Goal: Task Accomplishment & Management: Manage account settings

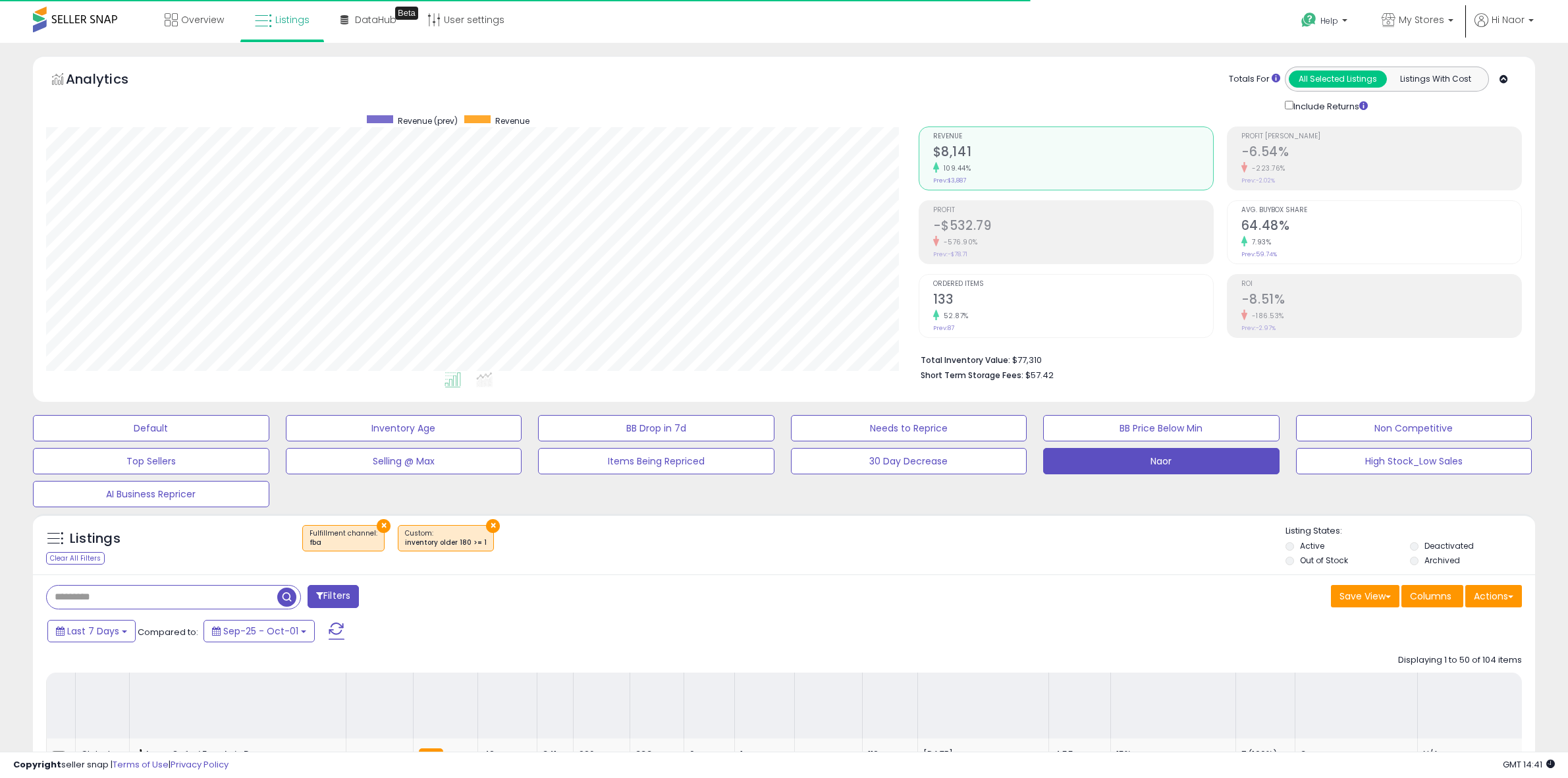
select select "**"
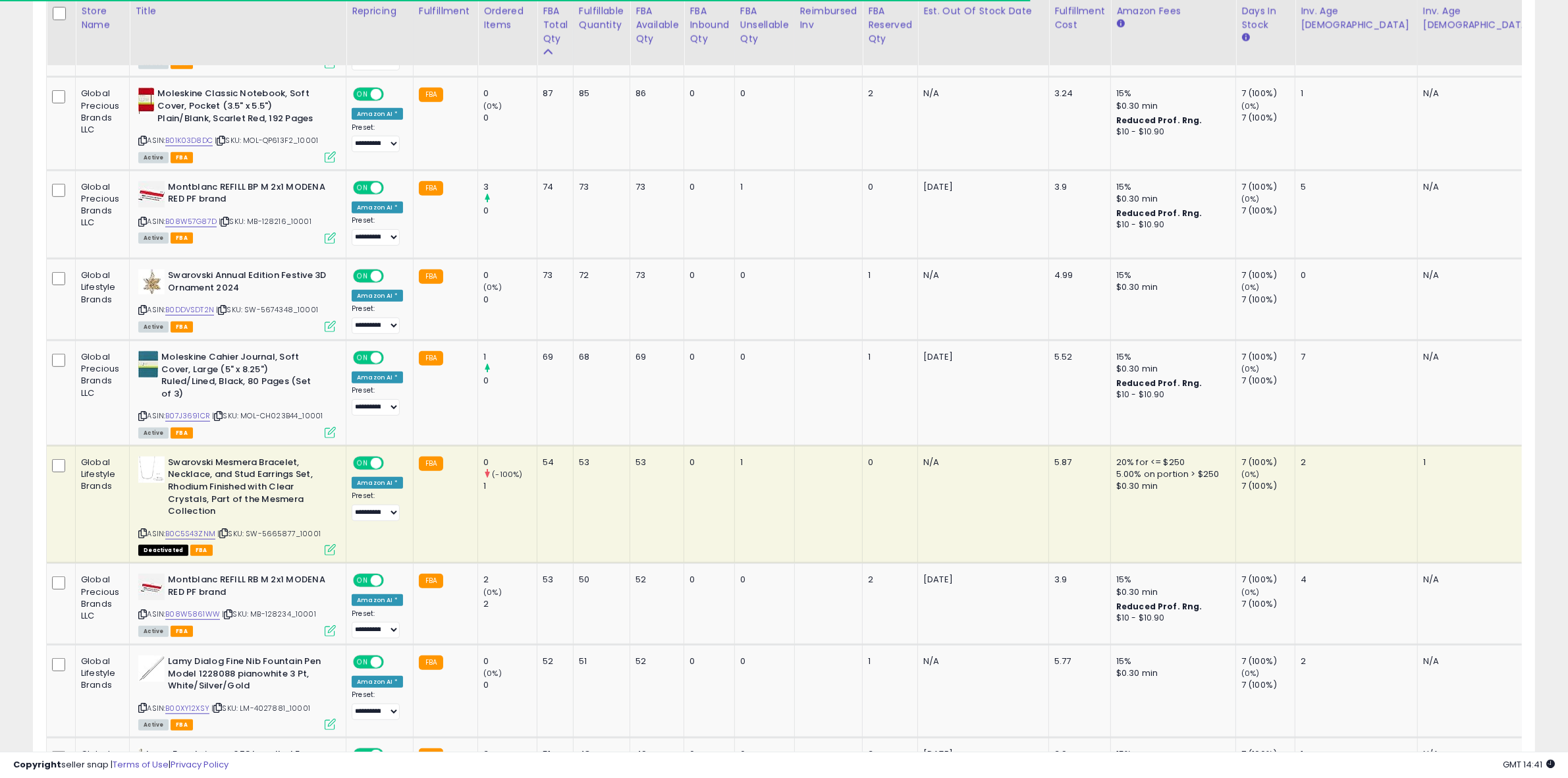
scroll to position [0, 1279]
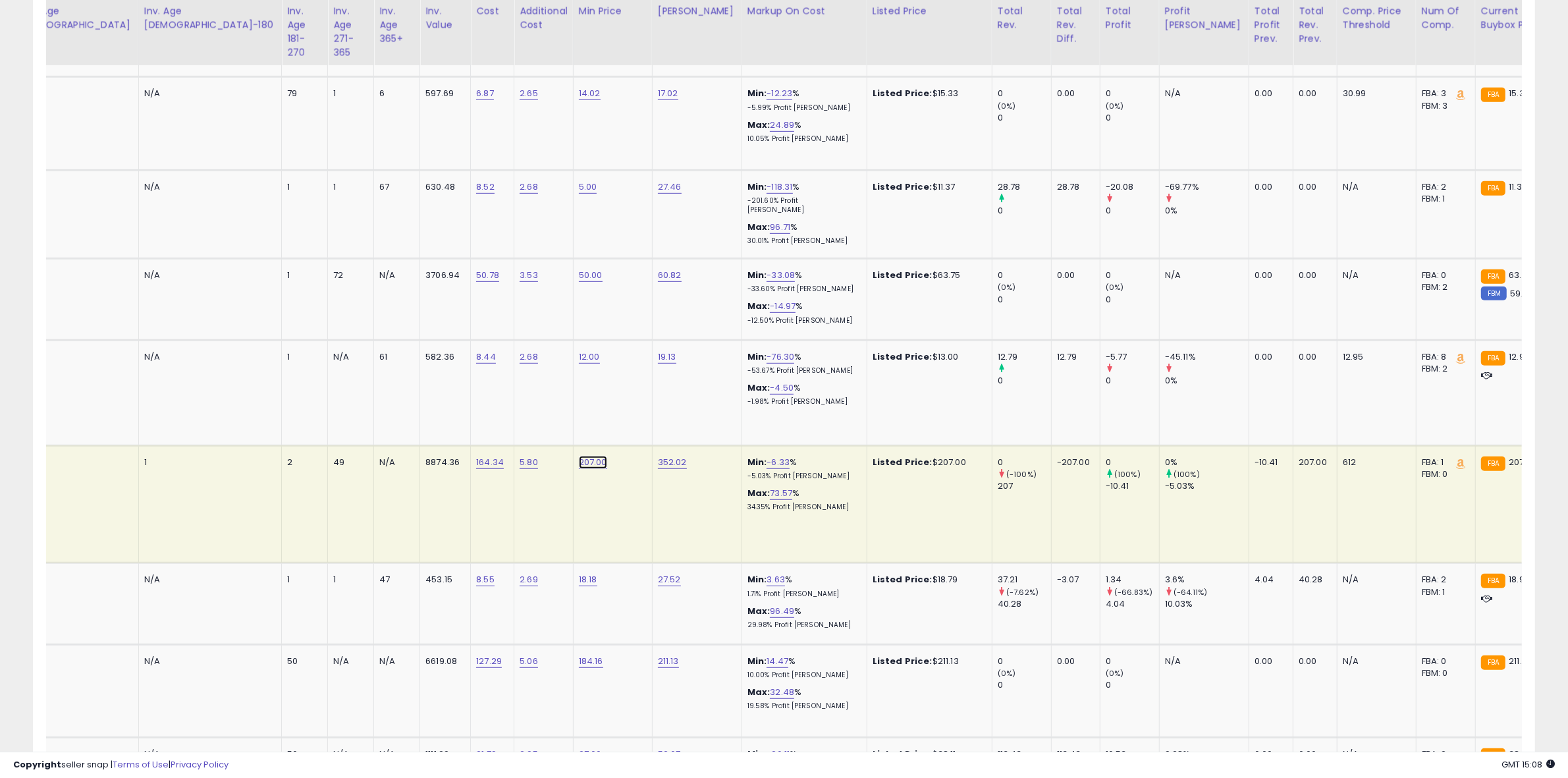
click at [579, 456] on link "207.00" at bounding box center [593, 462] width 28 height 13
type input "******"
click button "submit" at bounding box center [453, 422] width 22 height 20
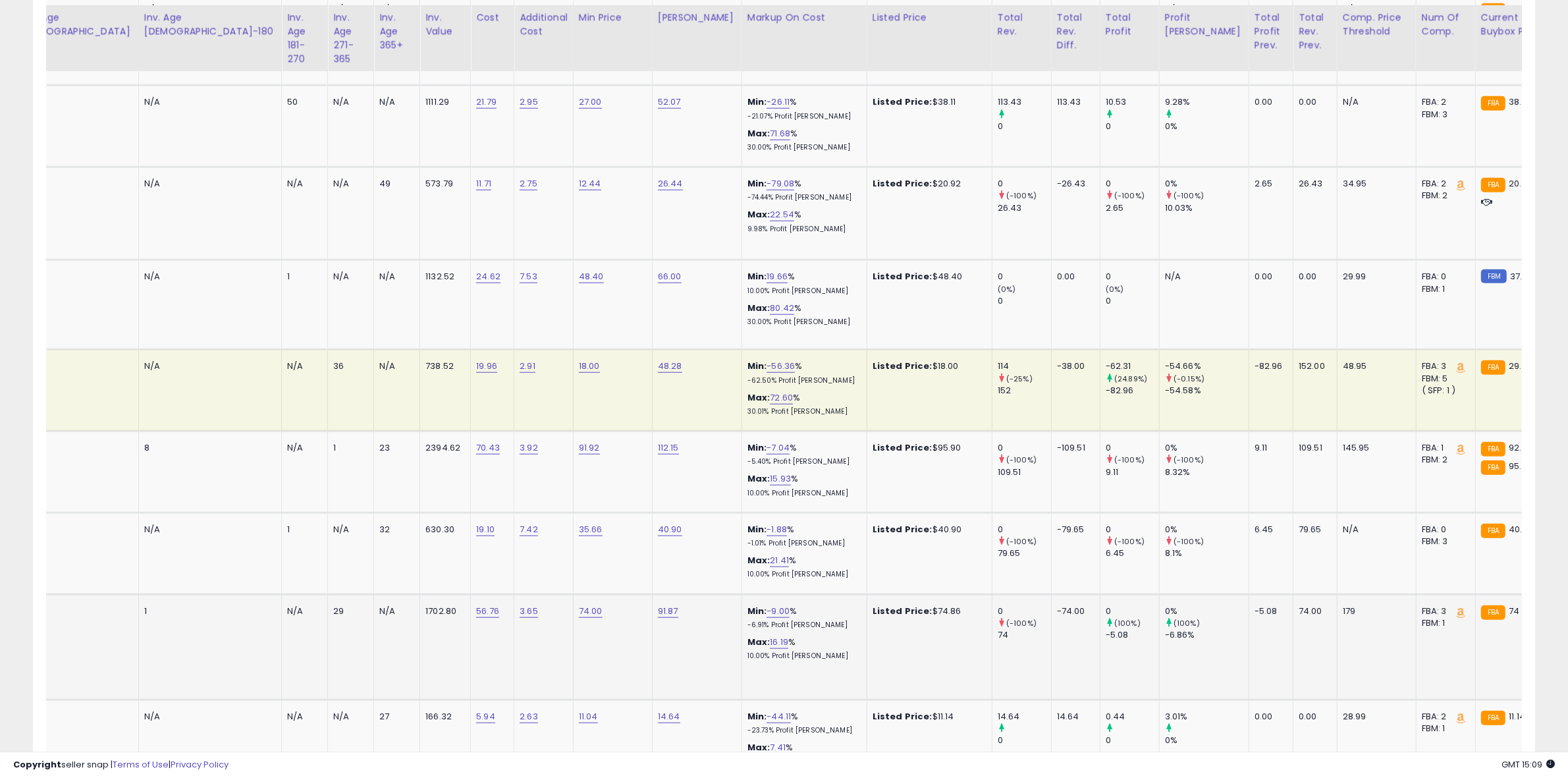
scroll to position [1482, 0]
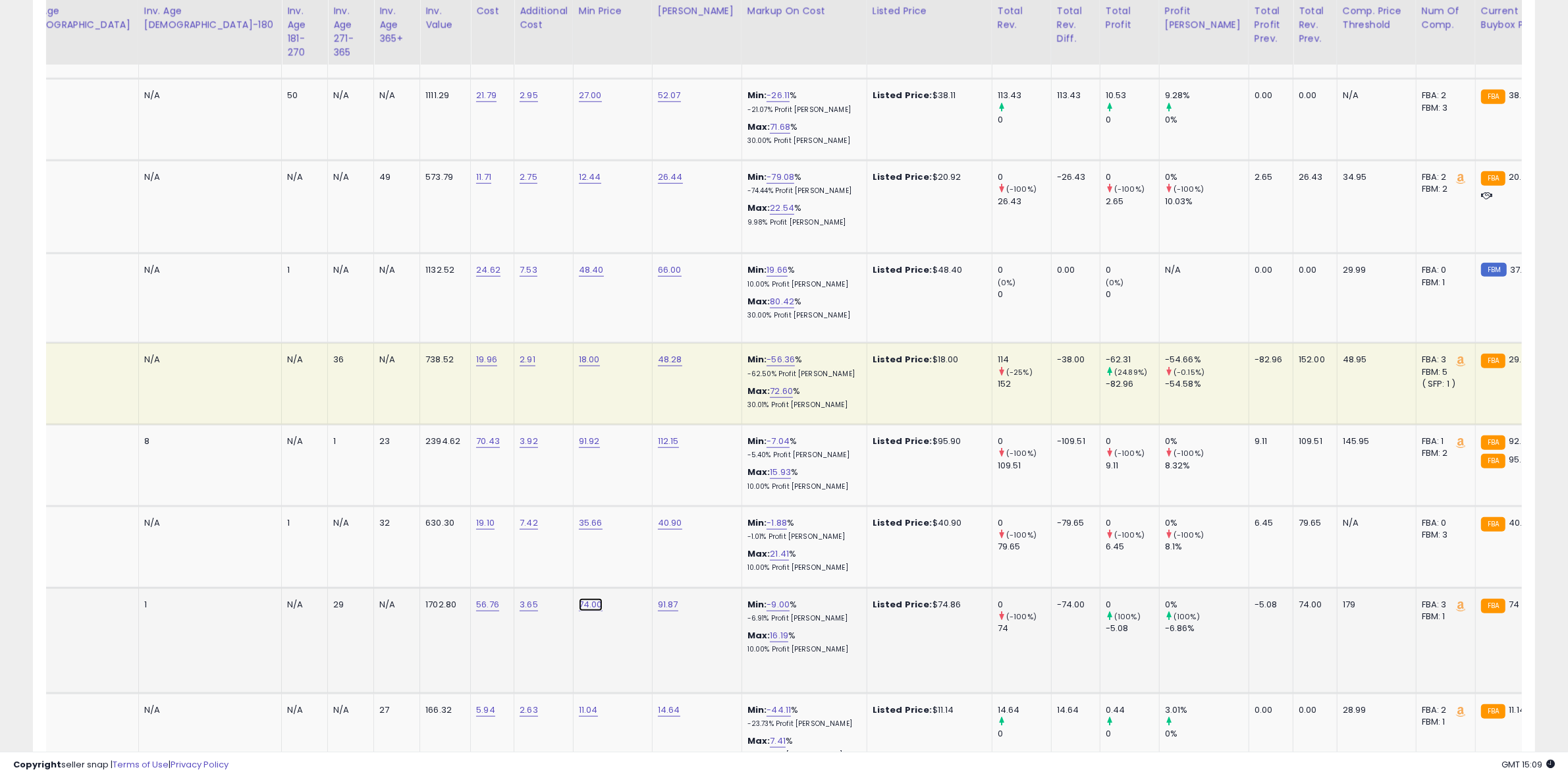
click at [579, 603] on link "74.00" at bounding box center [590, 604] width 24 height 13
type input "*****"
click button "submit" at bounding box center [451, 564] width 22 height 20
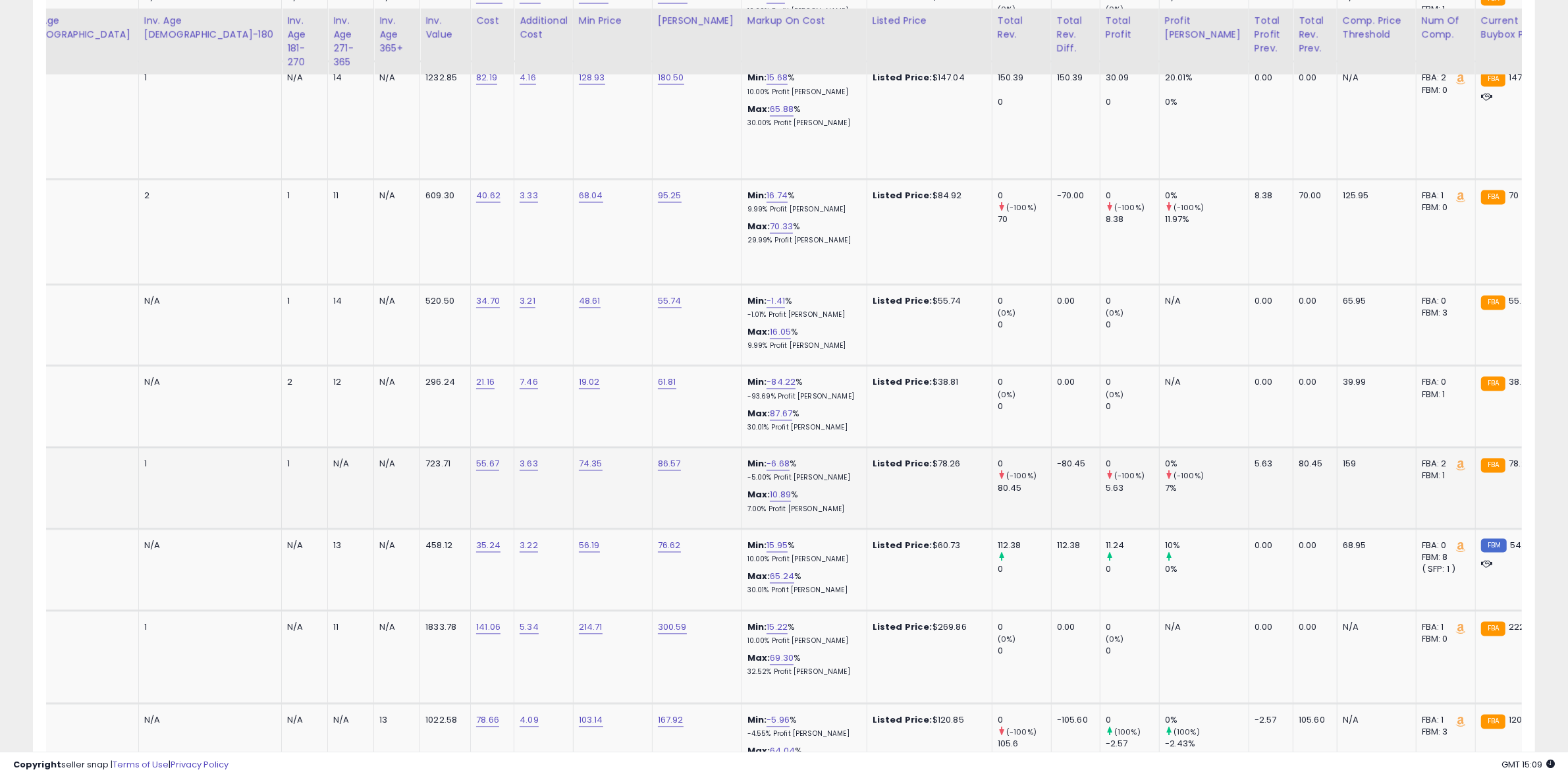
scroll to position [3129, 0]
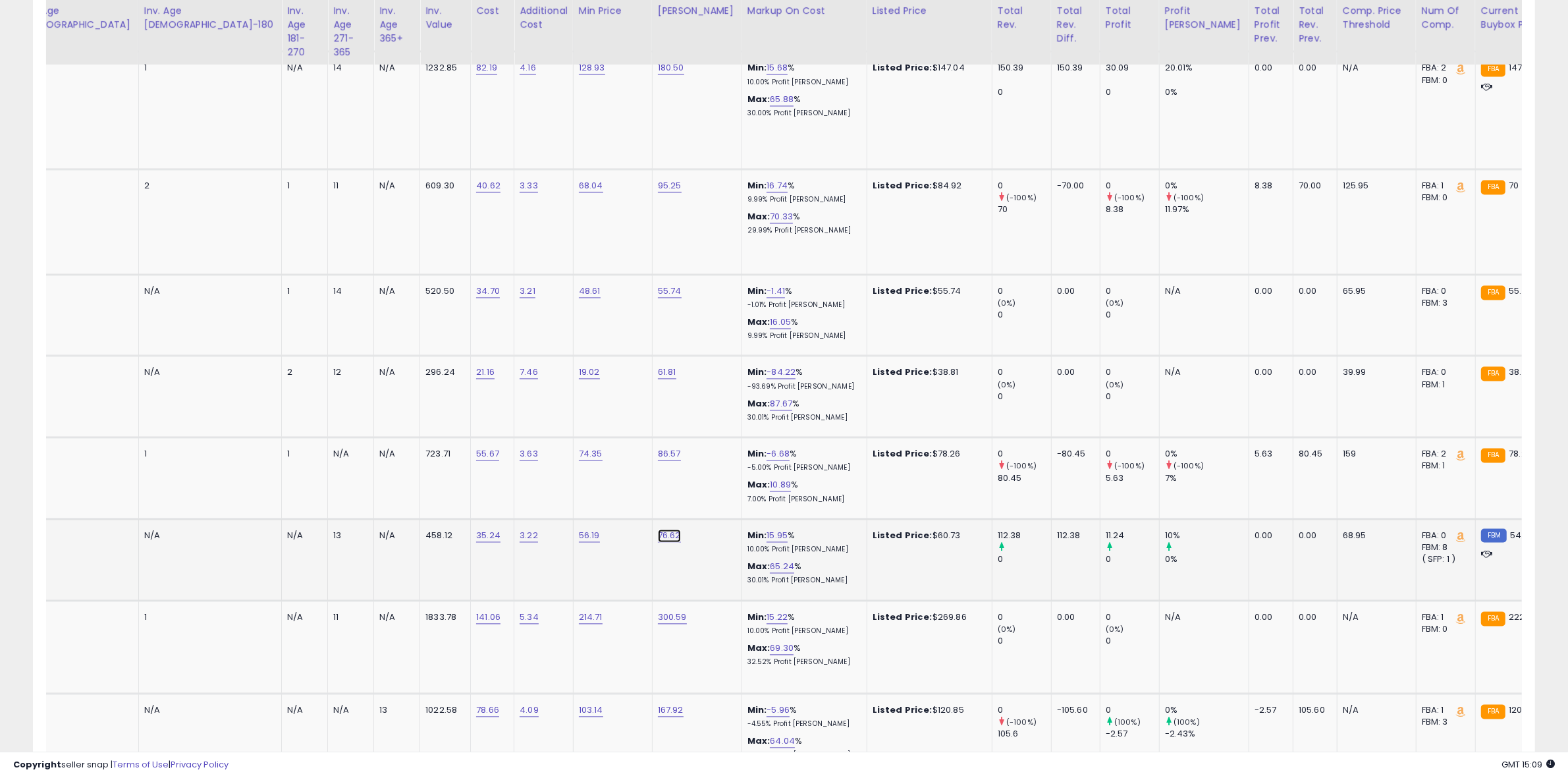
drag, startPoint x: 498, startPoint y: 502, endPoint x: 485, endPoint y: 502, distance: 13.0
click at [658, 530] on link "76.62" at bounding box center [669, 536] width 23 height 13
click button "submit" at bounding box center [530, 469] width 22 height 20
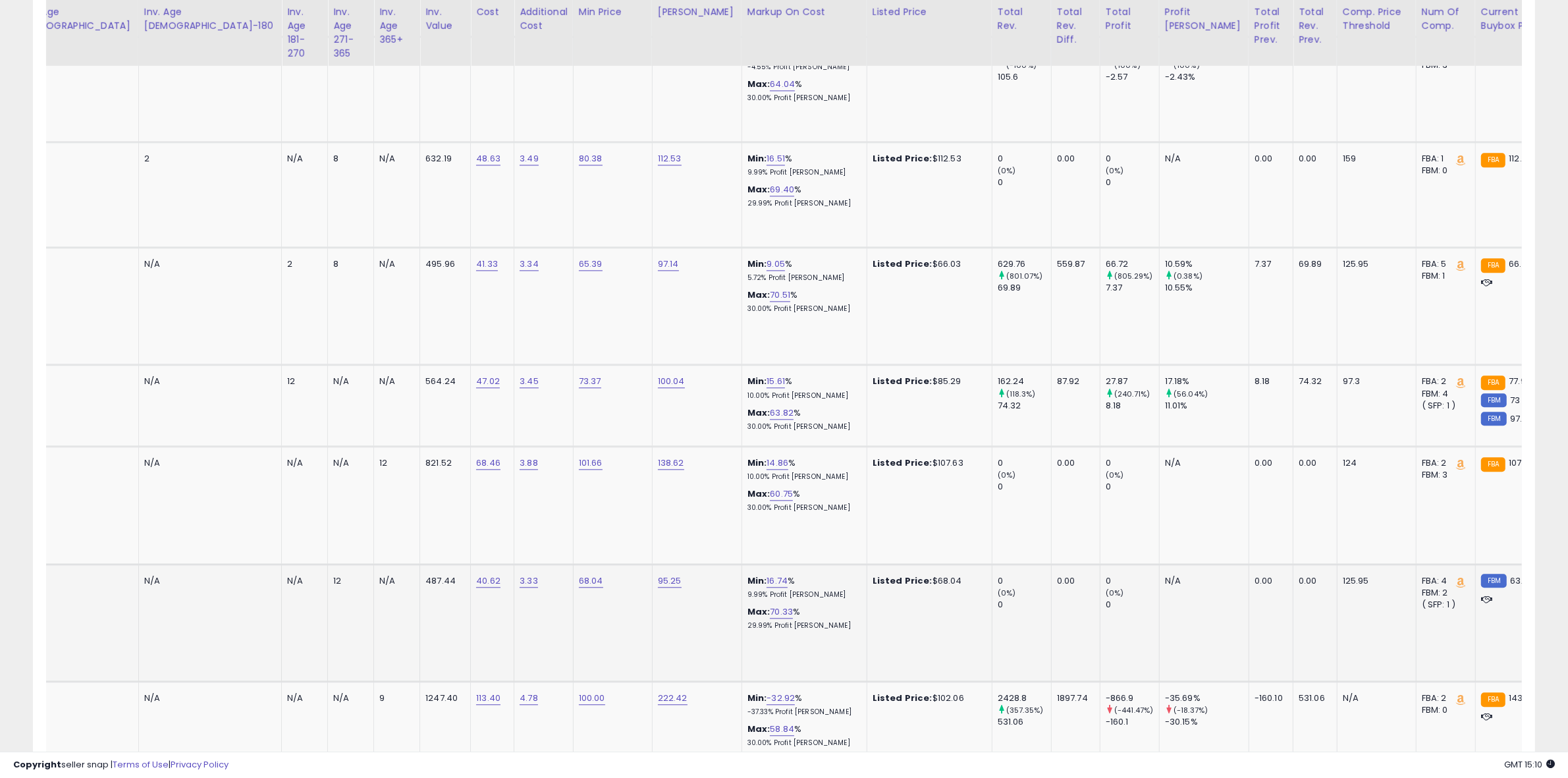
scroll to position [3788, 0]
drag, startPoint x: 415, startPoint y: 535, endPoint x: 402, endPoint y: 535, distance: 13.0
click at [579, 573] on link "68.04" at bounding box center [591, 580] width 25 height 13
click button "submit" at bounding box center [451, 498] width 22 height 20
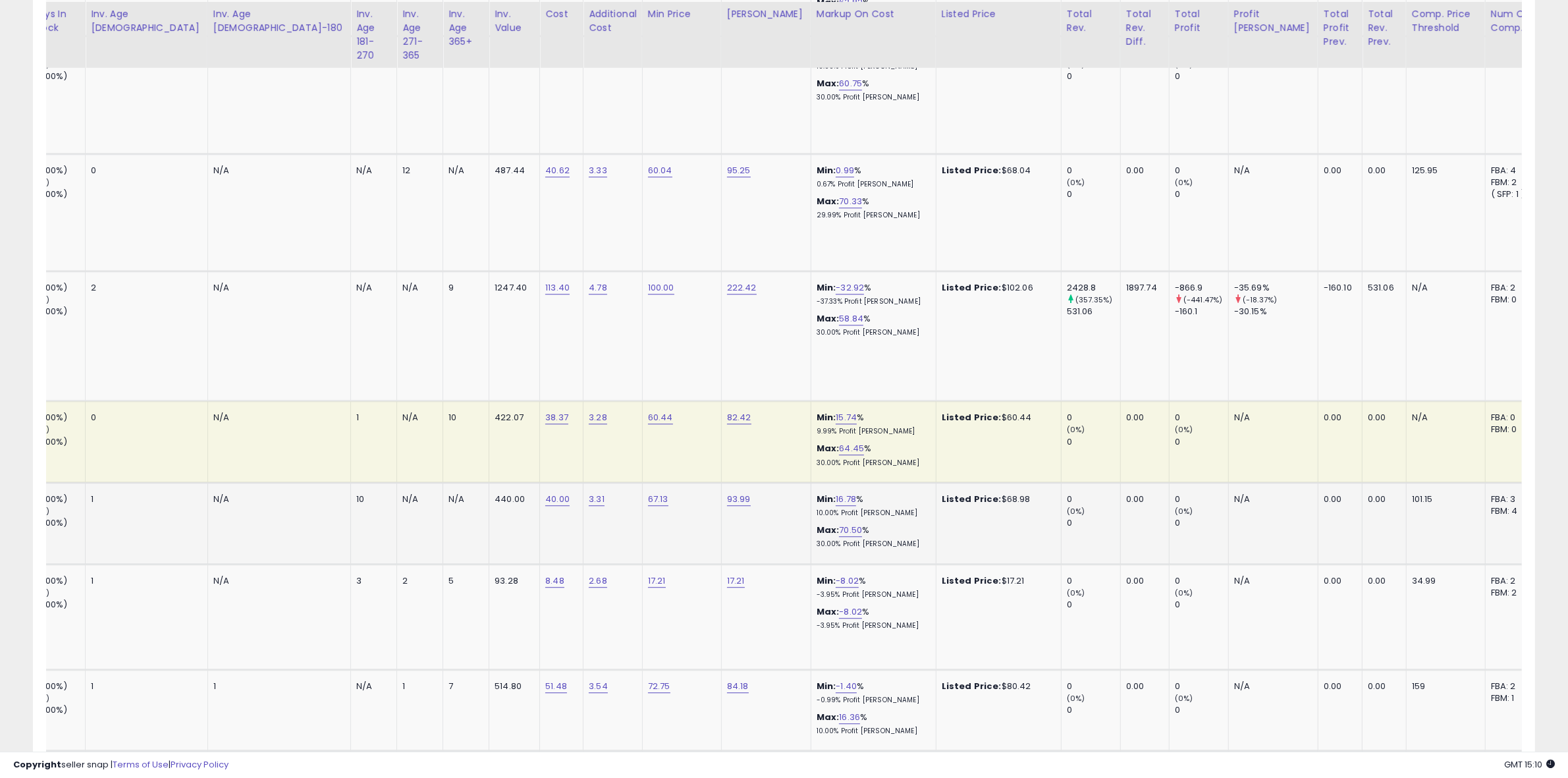
scroll to position [4200, 0]
click at [648, 572] on link "17.21" at bounding box center [657, 578] width 18 height 13
click button "submit" at bounding box center [517, 498] width 22 height 20
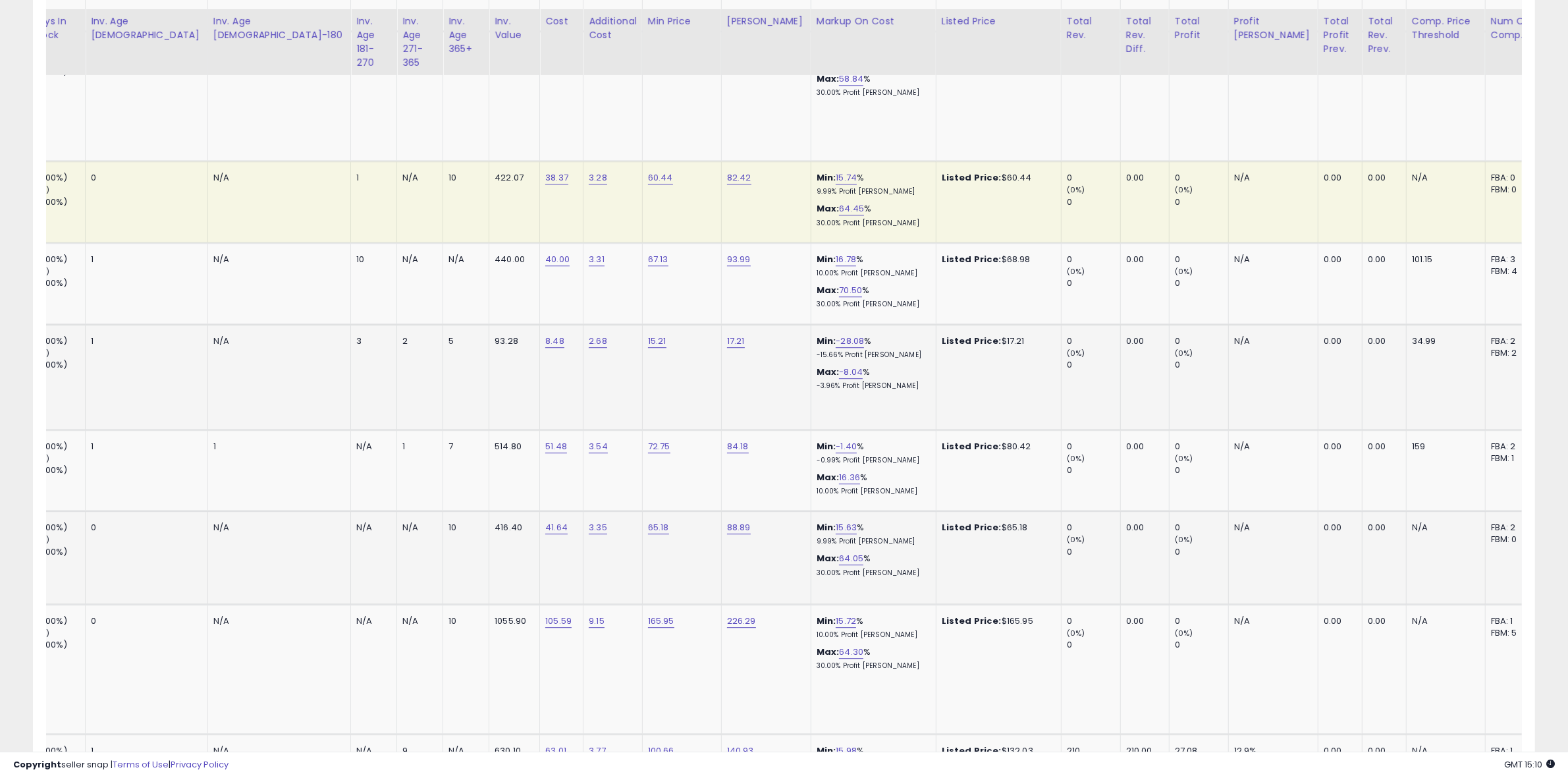
scroll to position [4447, 0]
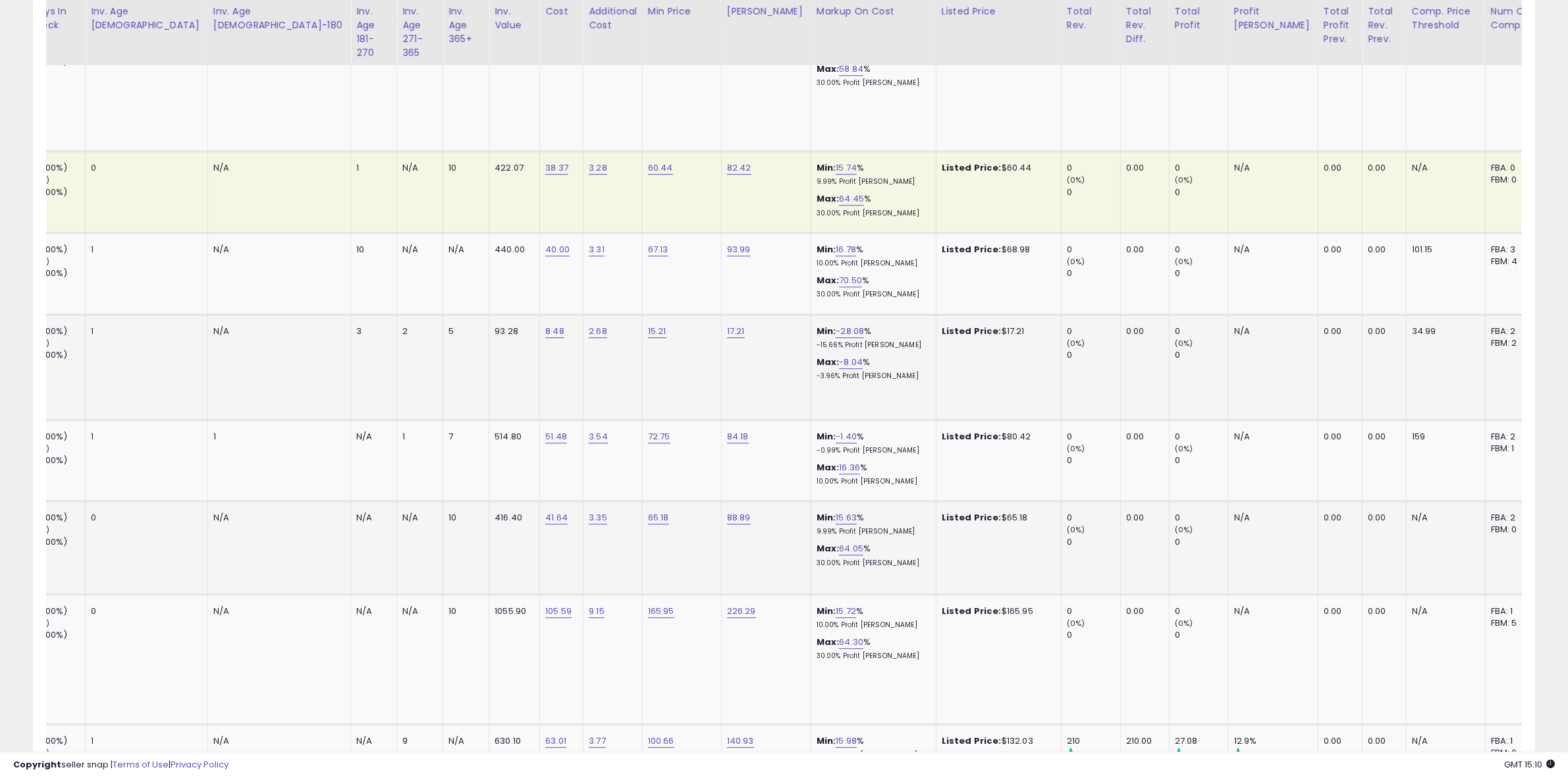
click at [642, 502] on td "65.18" at bounding box center [682, 548] width 79 height 93
click at [648, 512] on link "65.18" at bounding box center [659, 518] width 21 height 13
click button "submit" at bounding box center [519, 437] width 22 height 20
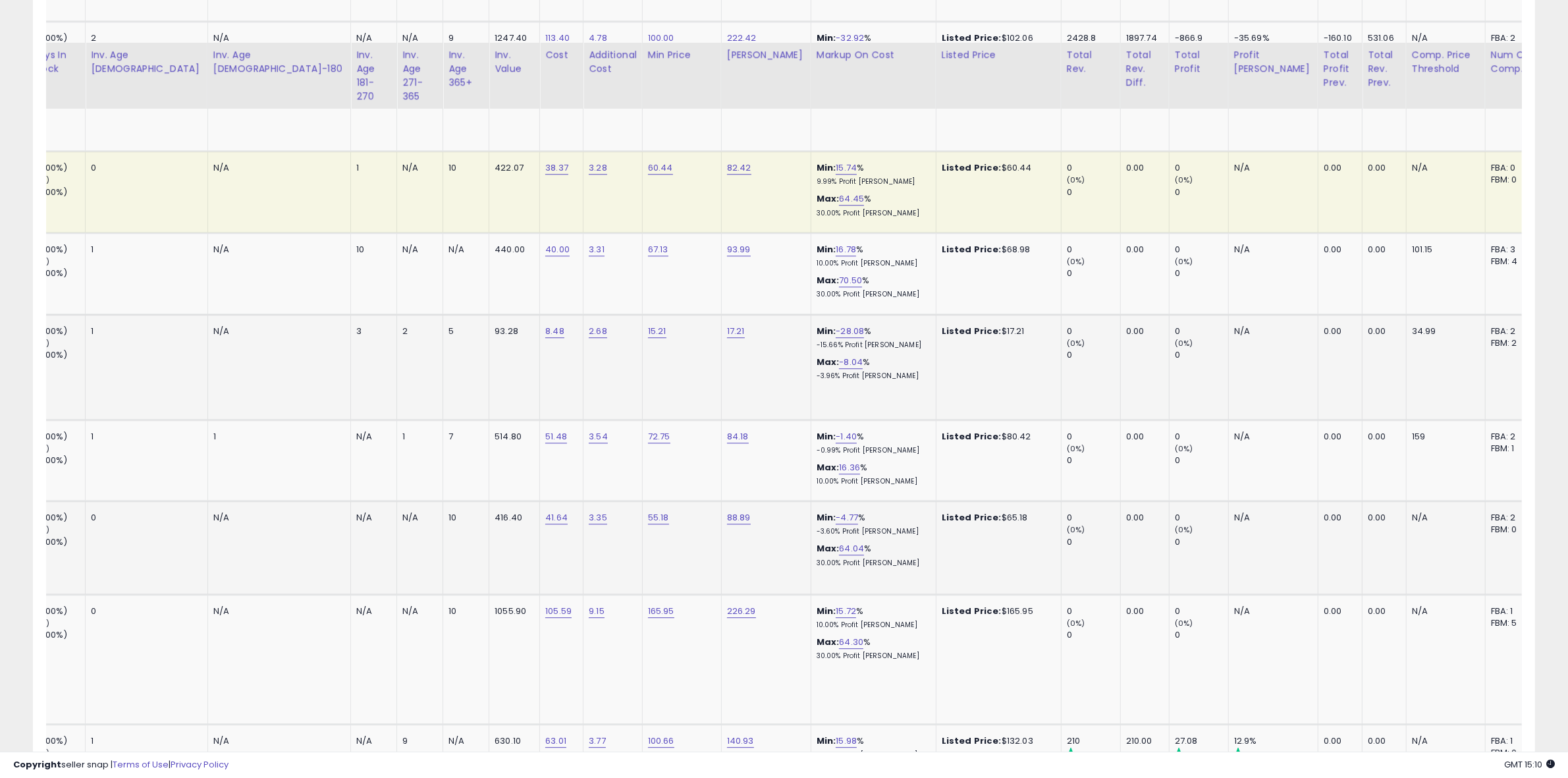
scroll to position [4529, 0]
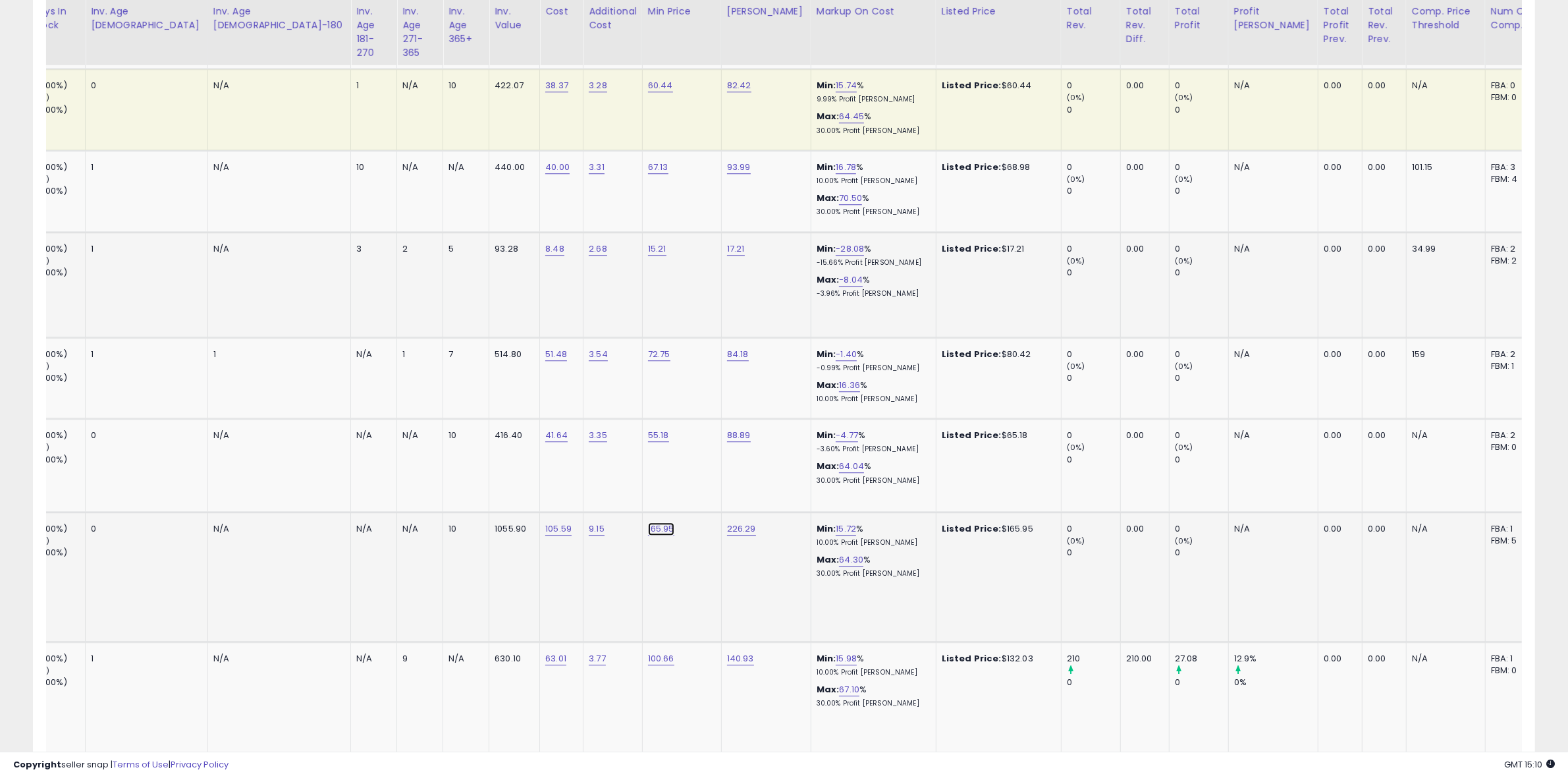
click at [648, 522] on link "165.95" at bounding box center [661, 529] width 26 height 13
click at [511, 427] on button "submit" at bounding box center [522, 437] width 22 height 20
type input "******"
click at [727, 522] on link "226.29" at bounding box center [741, 529] width 29 height 13
type input "******"
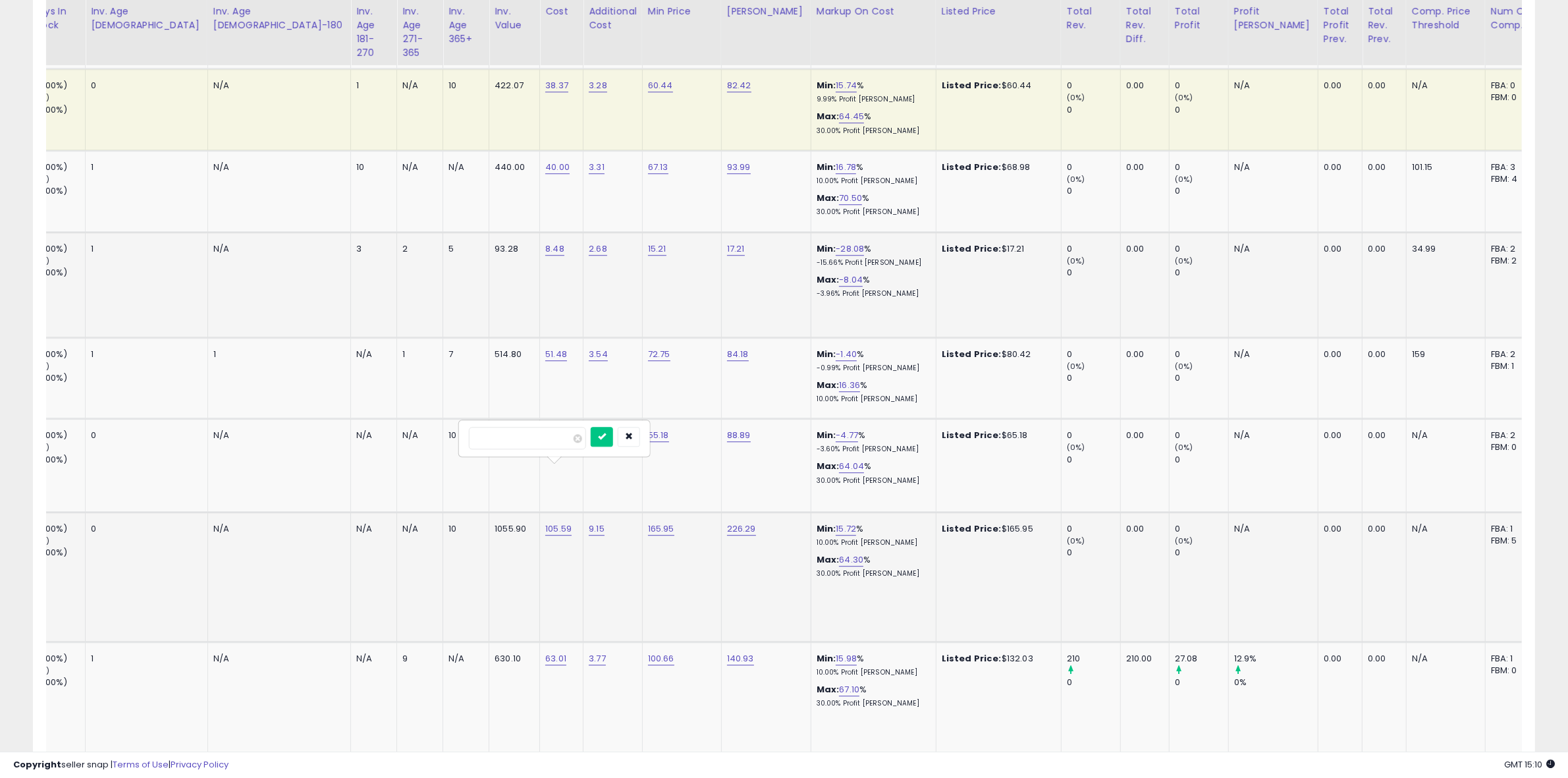
click button "submit" at bounding box center [602, 437] width 22 height 20
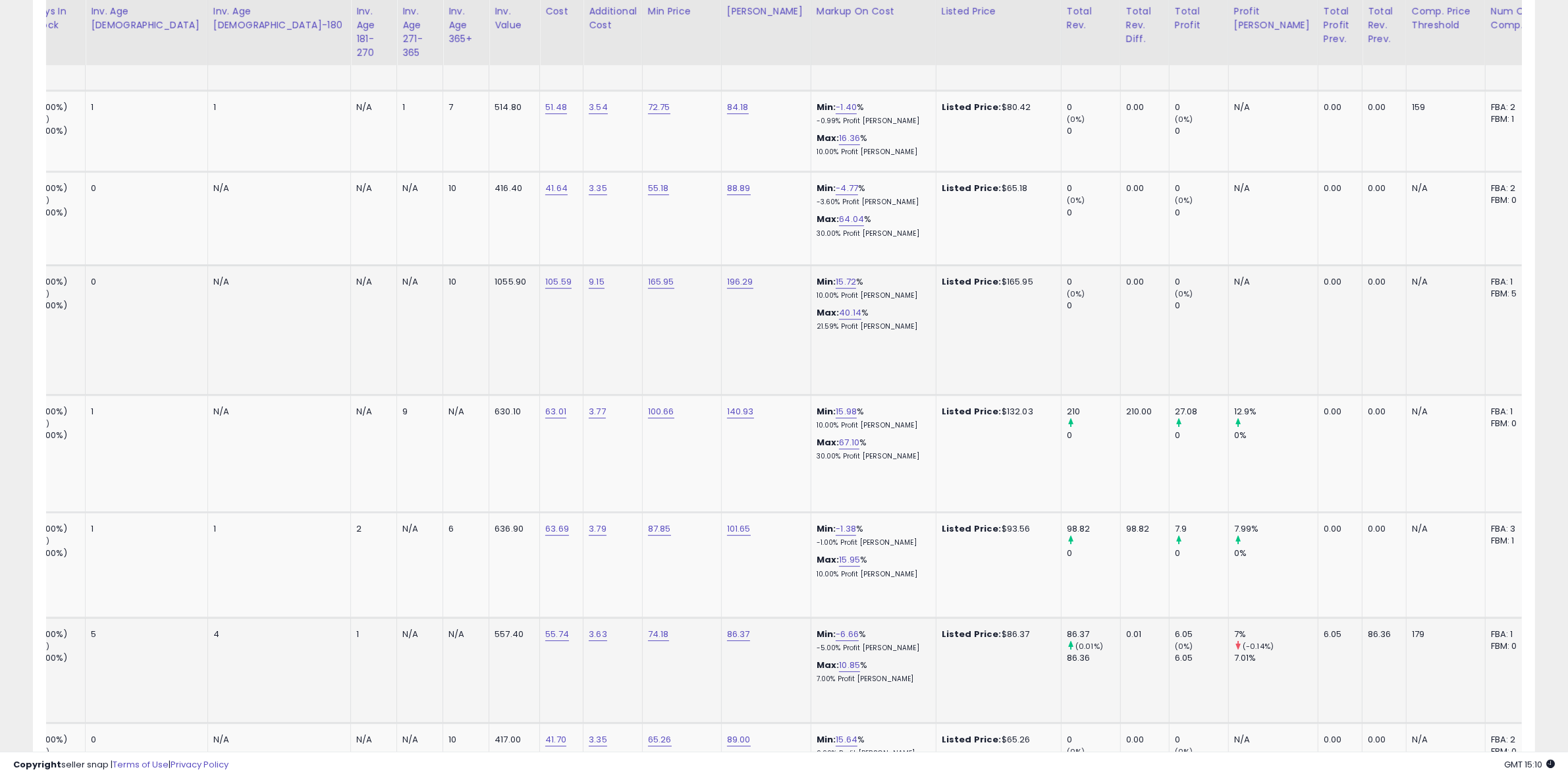
scroll to position [4860, 0]
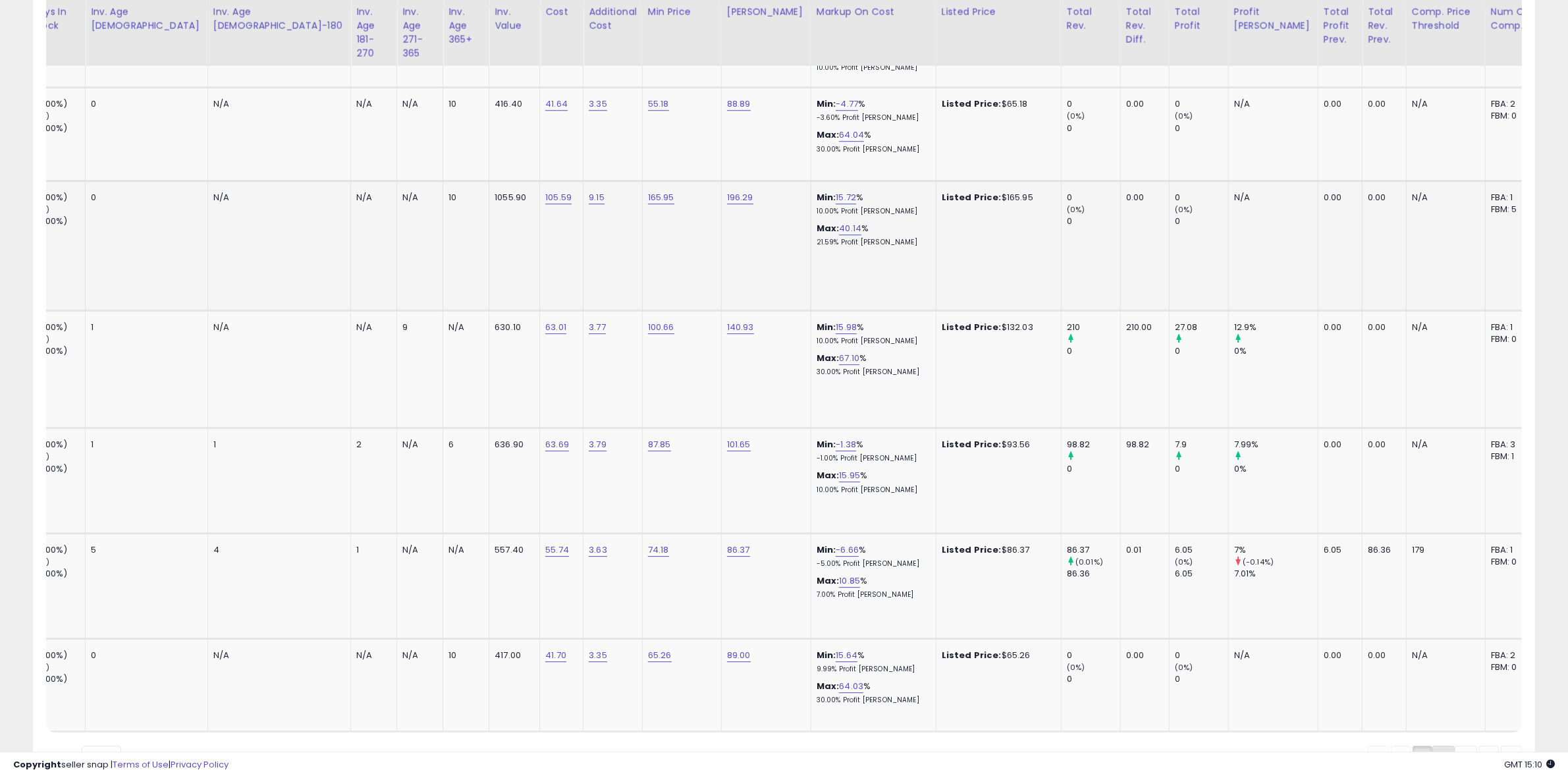
click at [1439, 746] on link "2" at bounding box center [1443, 757] width 22 height 22
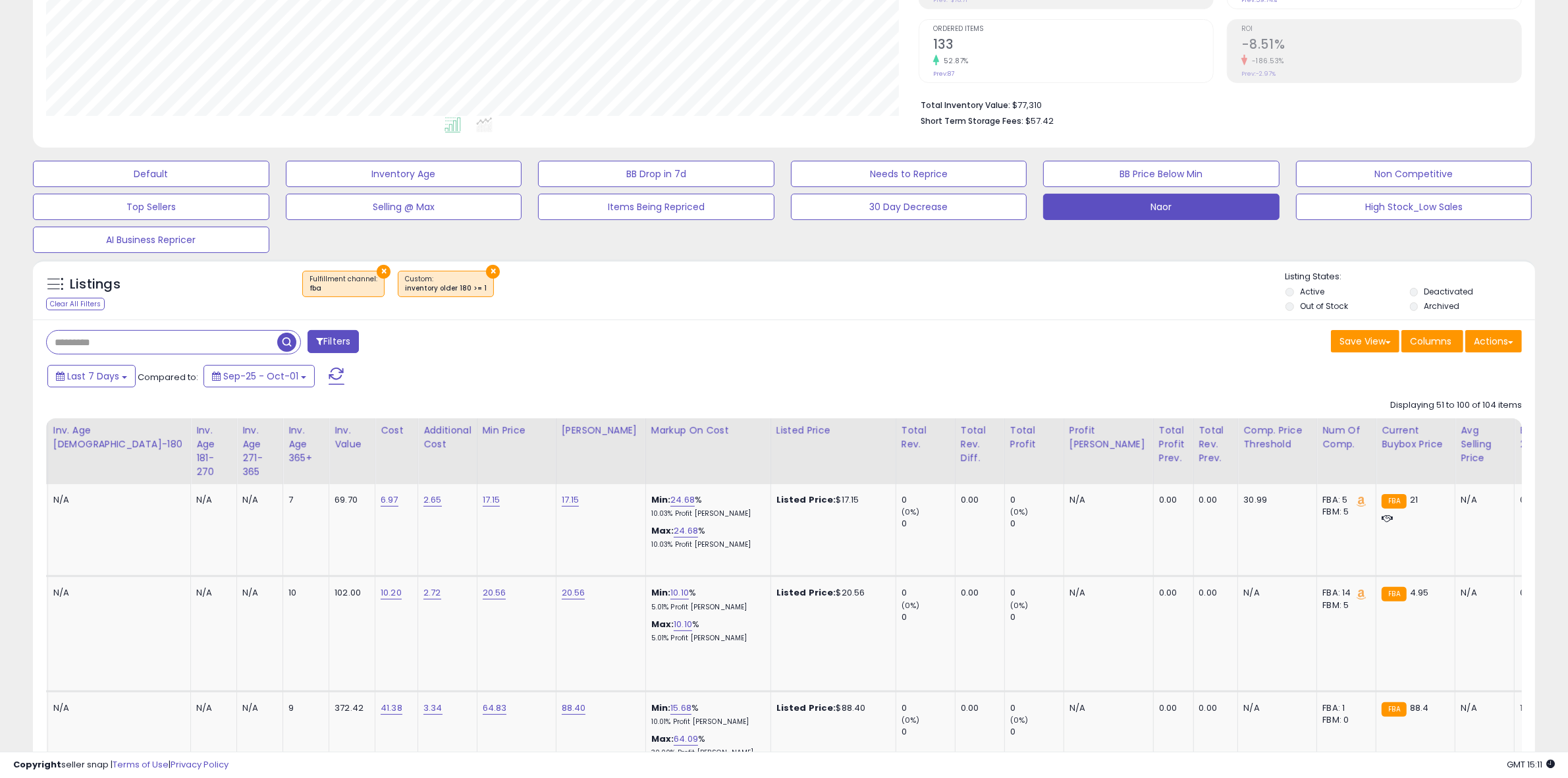
scroll to position [0, 0]
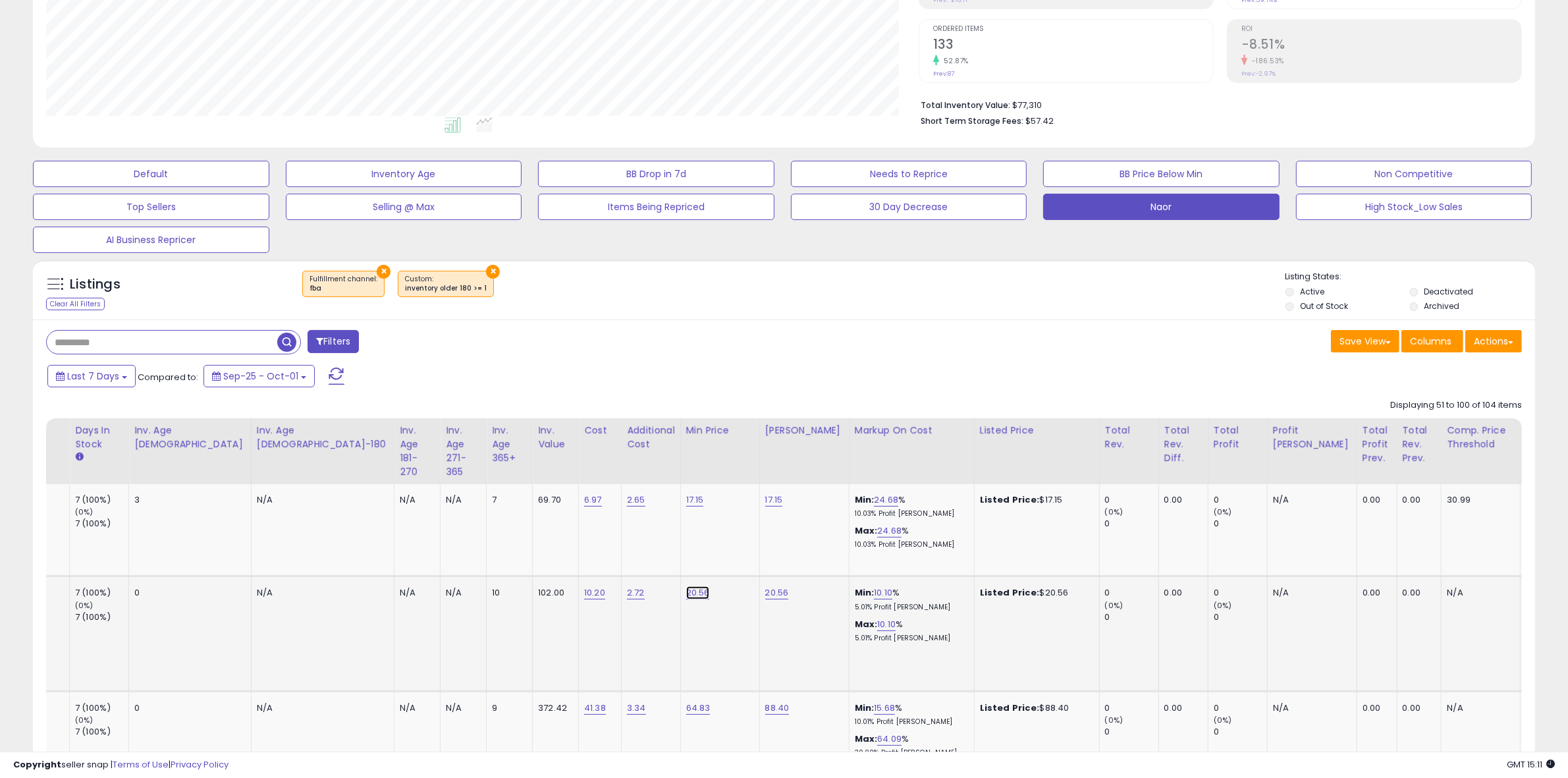
click at [687, 591] on link "20.56" at bounding box center [698, 593] width 24 height 13
type input "****"
click button "submit" at bounding box center [558, 558] width 22 height 20
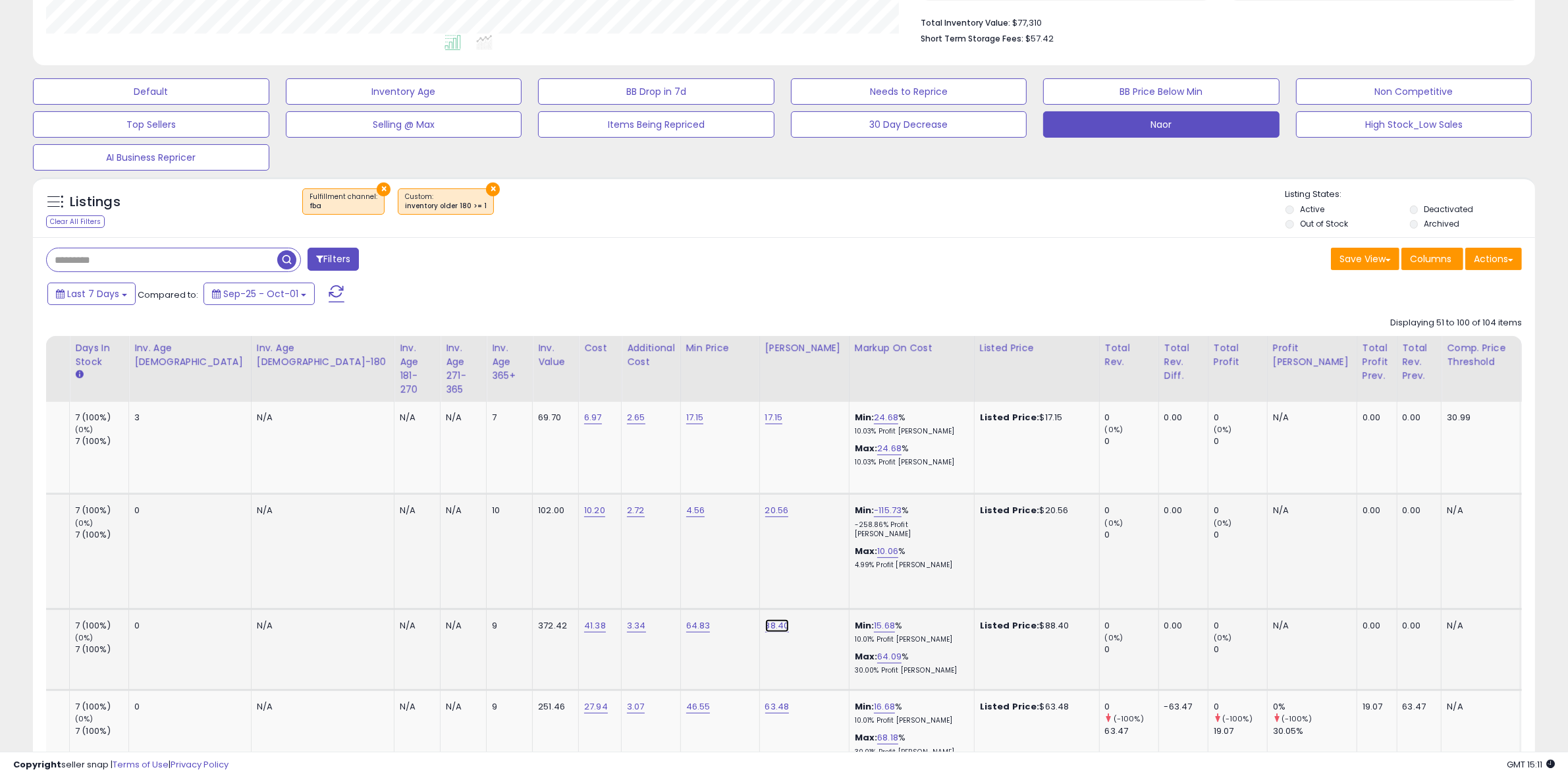
click at [765, 619] on link "88.40" at bounding box center [778, 626] width 25 height 13
type input "*****"
click button "submit" at bounding box center [637, 578] width 22 height 20
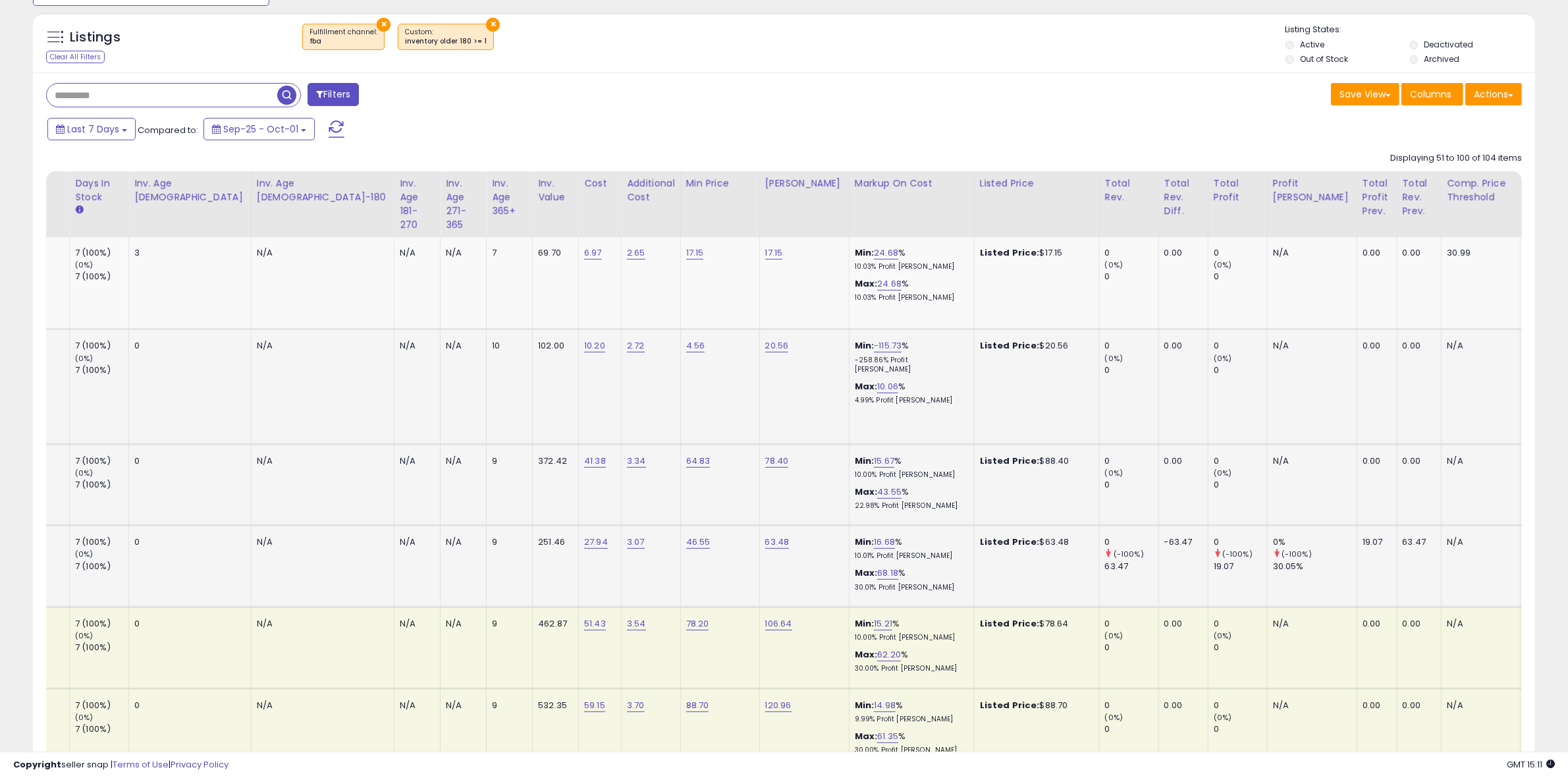
click at [760, 526] on td "63.48" at bounding box center [804, 566] width 90 height 81
click at [765, 535] on link "63.48" at bounding box center [778, 542] width 25 height 13
type input "****"
click button "submit" at bounding box center [637, 495] width 22 height 20
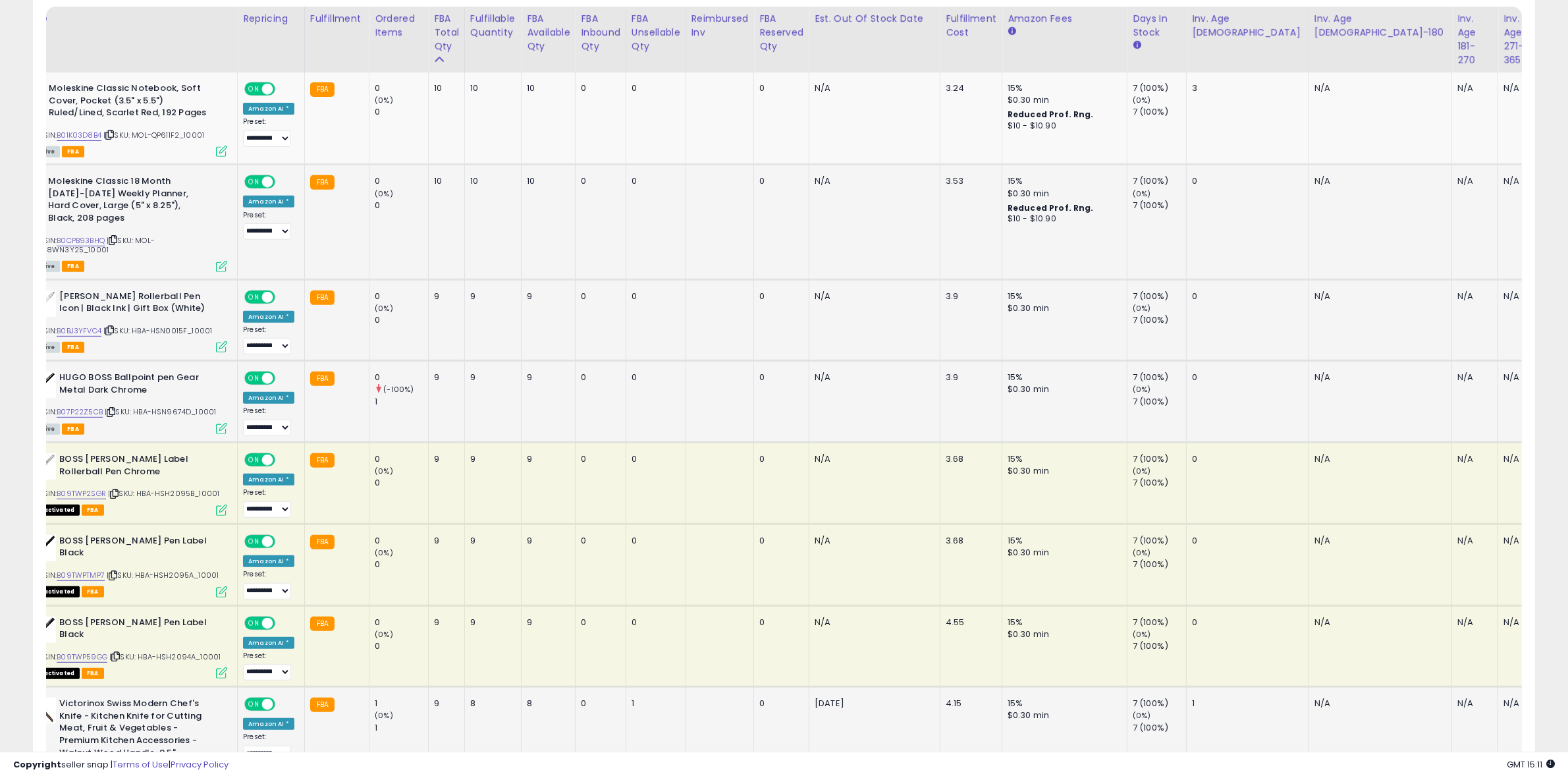
click at [290, 725] on td "**********" at bounding box center [271, 745] width 67 height 118
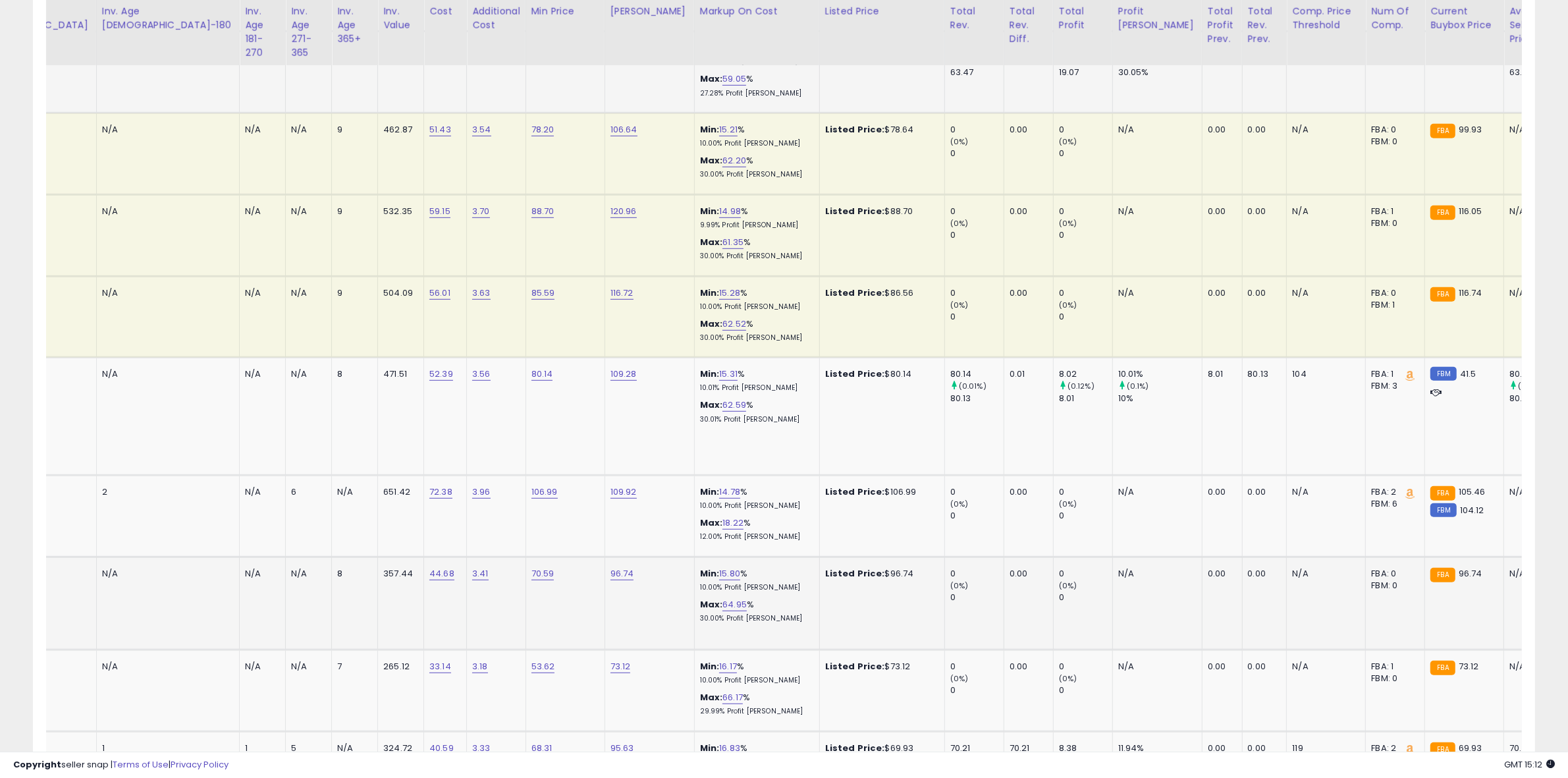
click at [611, 568] on div "96.74" at bounding box center [648, 574] width 74 height 12
click at [604, 572] on td "96.74" at bounding box center [649, 603] width 90 height 93
click at [611, 567] on link "96.74" at bounding box center [622, 574] width 24 height 13
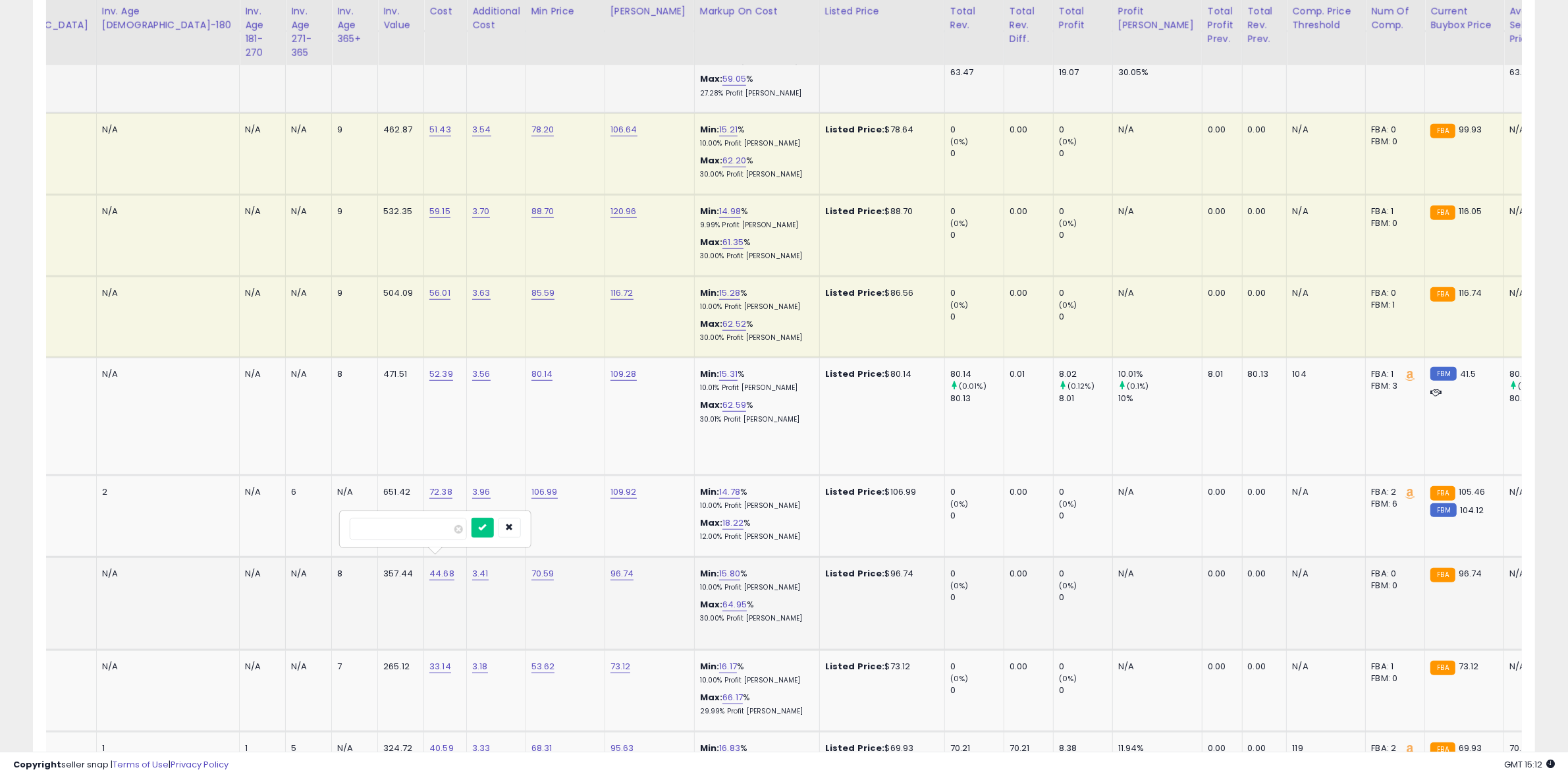
type input "*****"
click button "submit" at bounding box center [483, 528] width 22 height 20
click at [611, 660] on link "73.12" at bounding box center [621, 667] width 21 height 13
type input "*****"
click button "submit" at bounding box center [480, 621] width 22 height 20
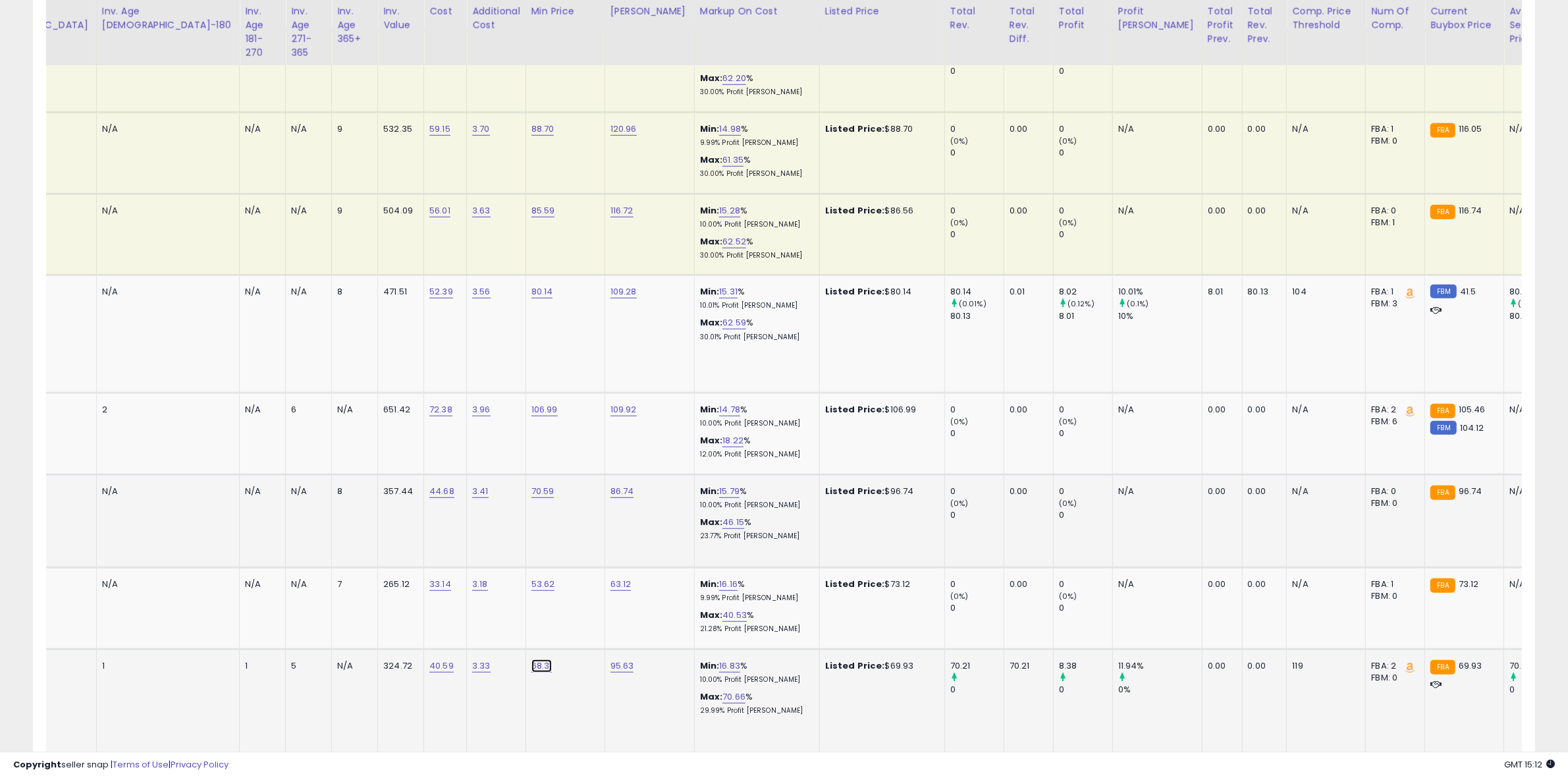
click at [531, 660] on link "68.31" at bounding box center [542, 666] width 21 height 13
type input "*****"
click button "submit" at bounding box center [402, 620] width 22 height 20
click at [611, 660] on div "95.63" at bounding box center [648, 666] width 74 height 12
click at [611, 660] on link "95.63" at bounding box center [622, 666] width 24 height 13
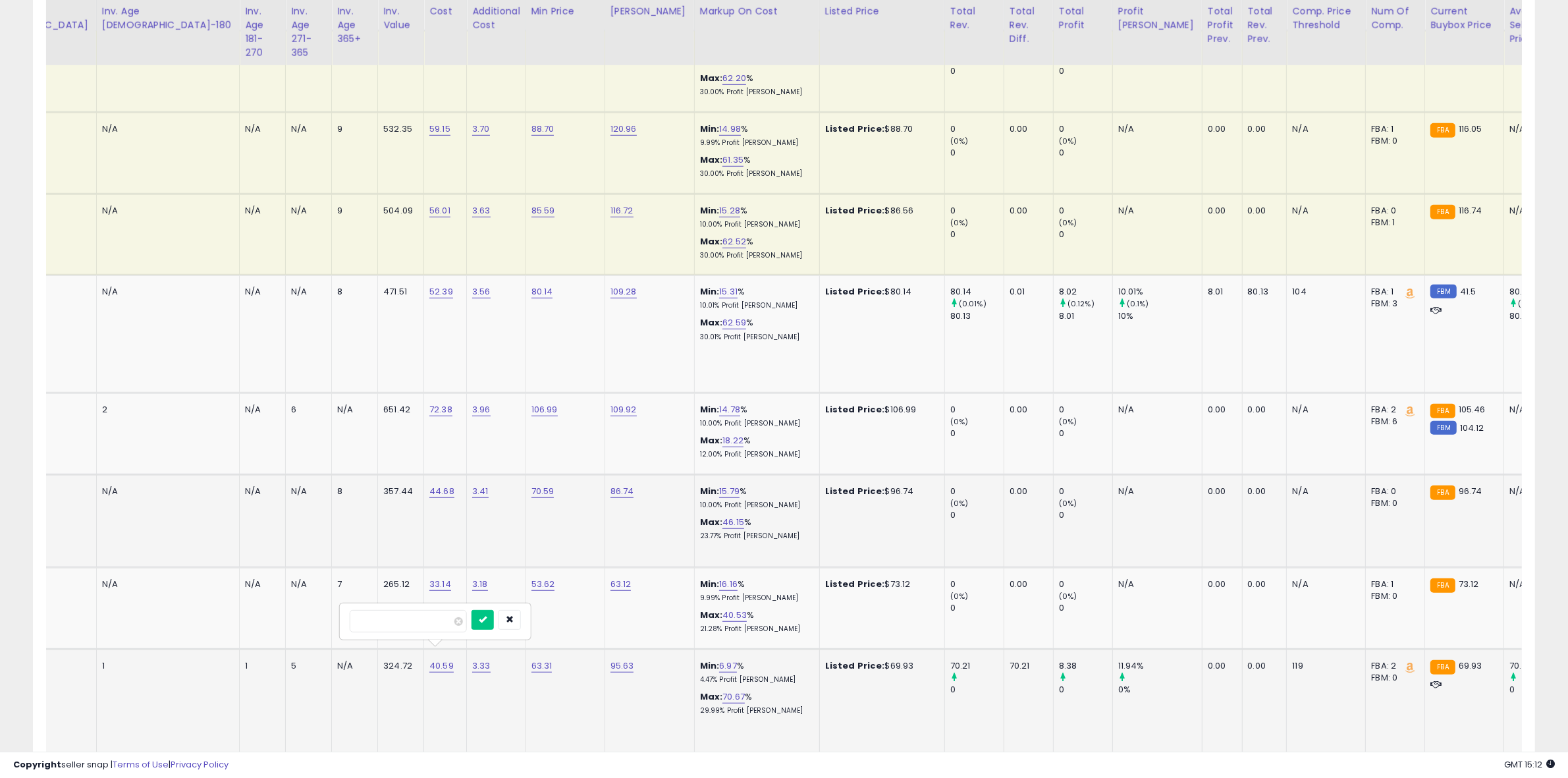
type input "*****"
click button "submit" at bounding box center [483, 620] width 22 height 20
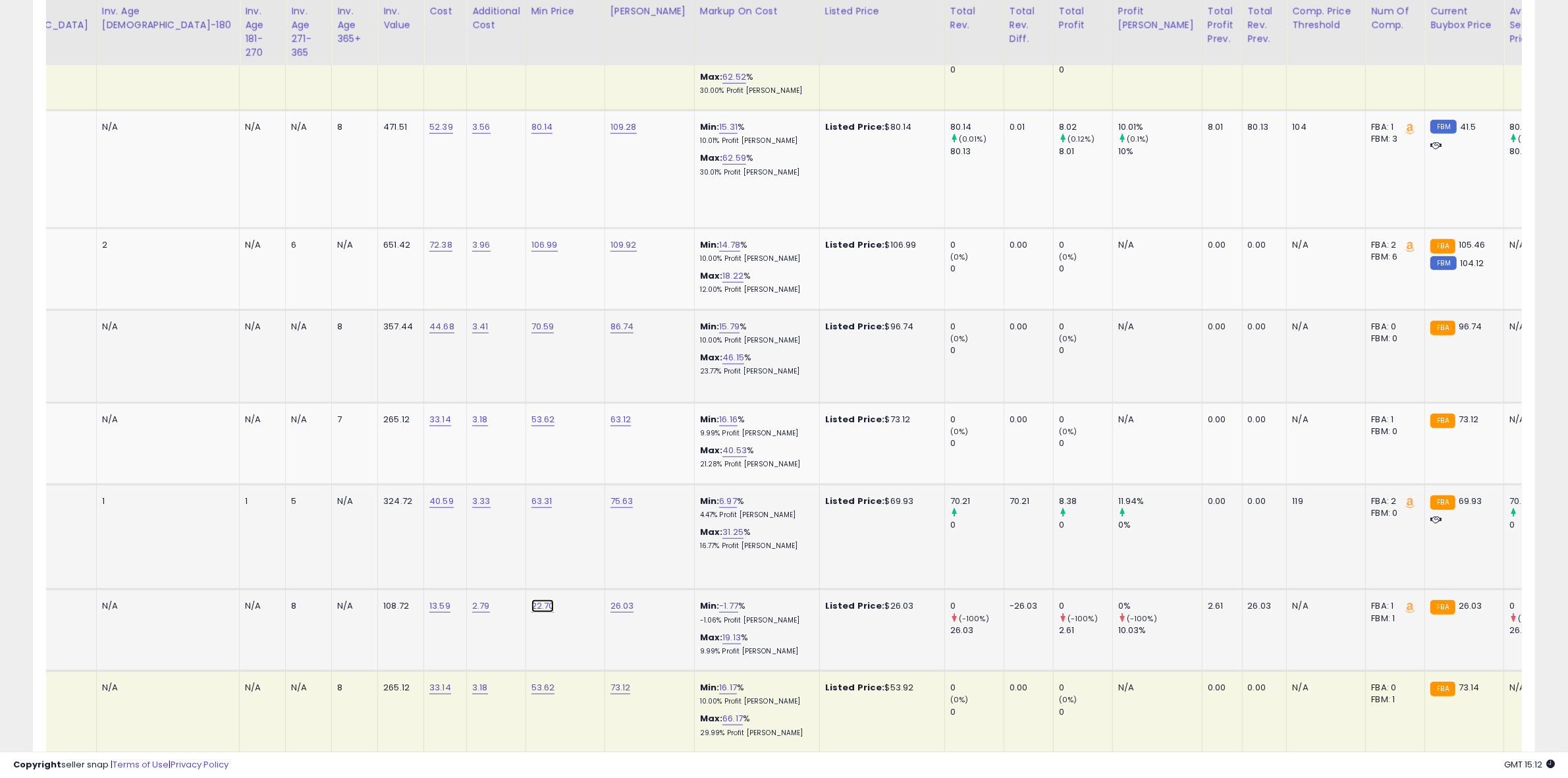
click at [531, 600] on link "22.70" at bounding box center [543, 606] width 23 height 13
click button "submit" at bounding box center [403, 560] width 22 height 20
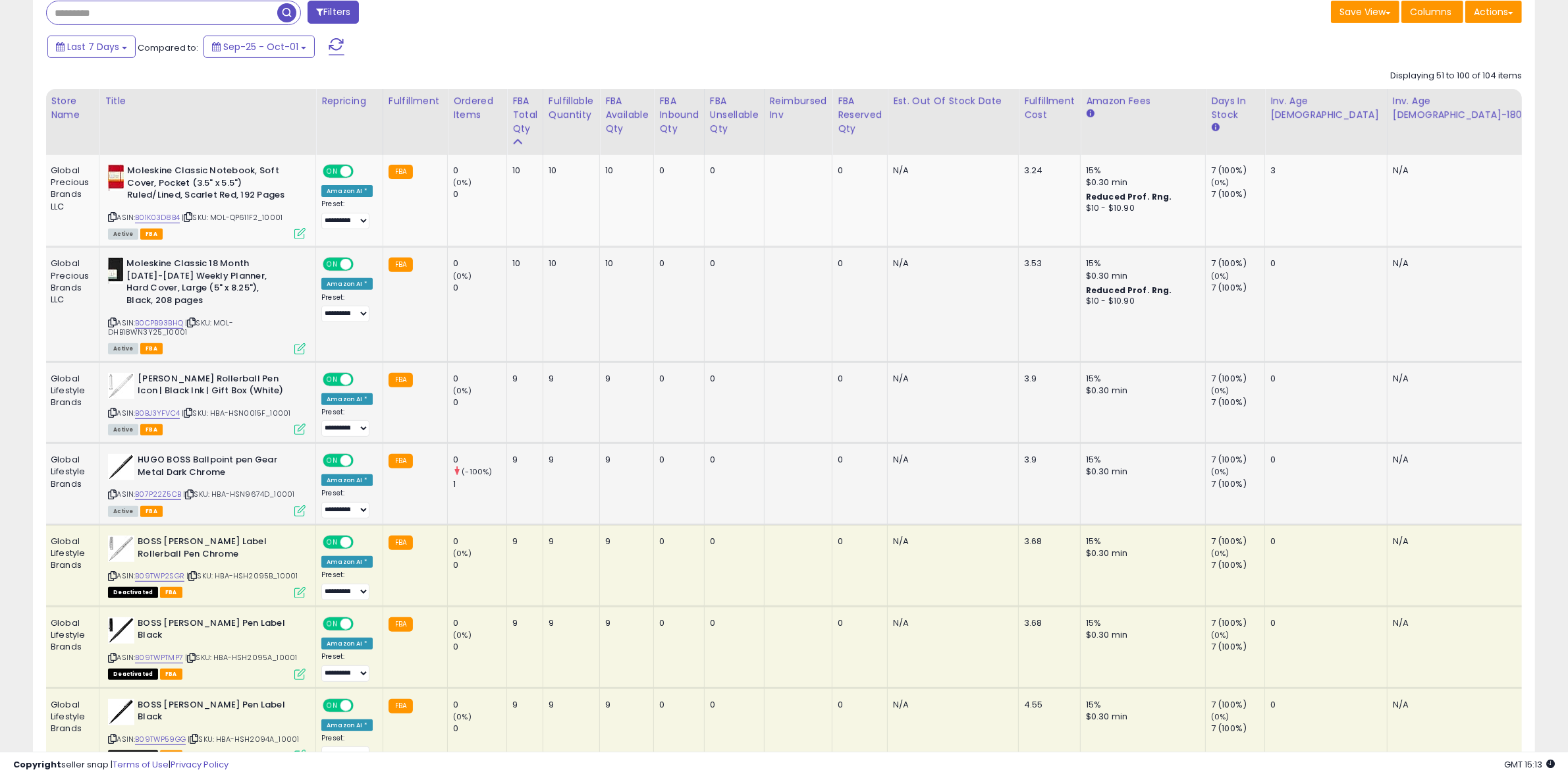
scroll to position [172, 0]
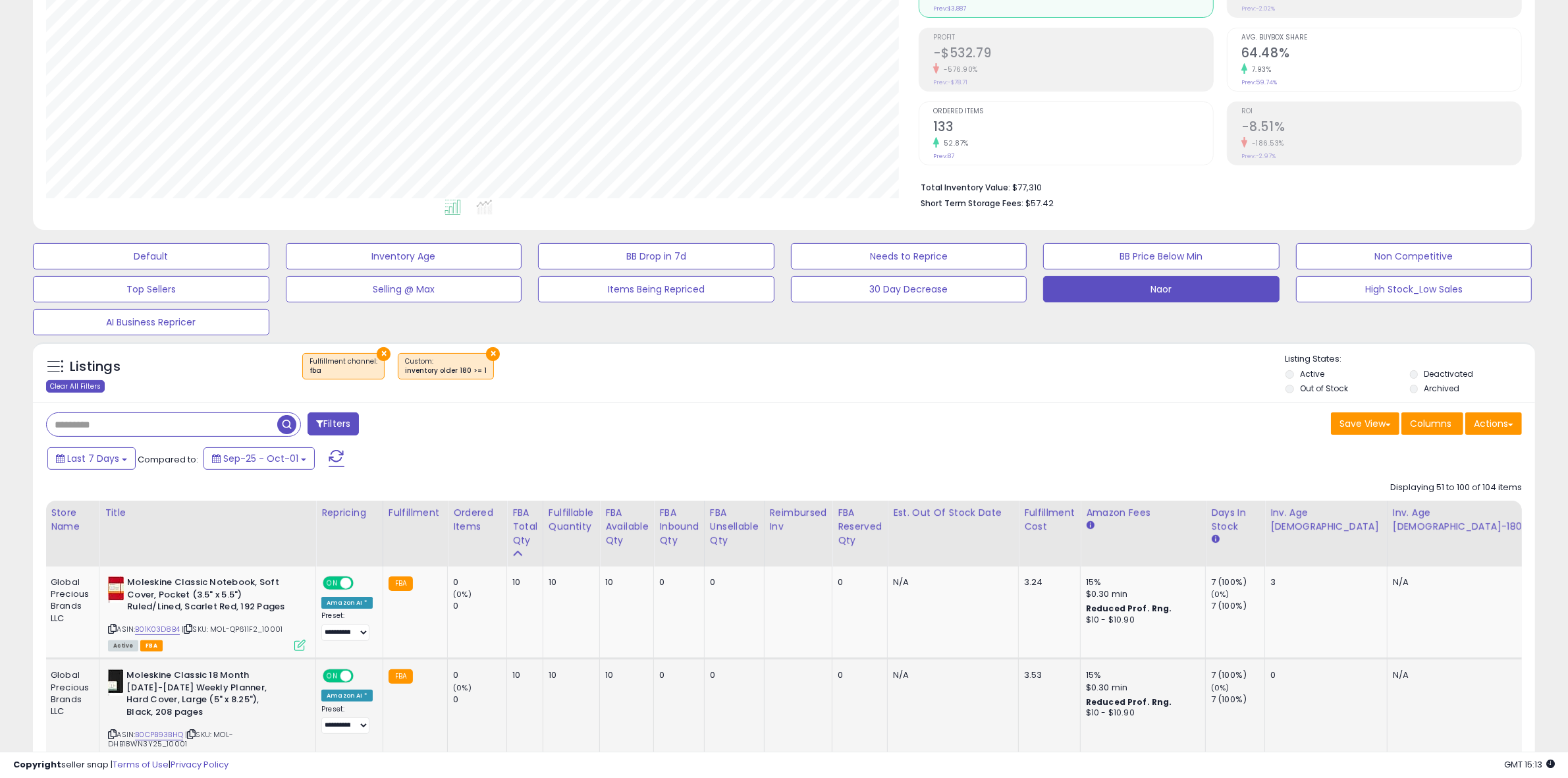
click at [97, 382] on div "Clear All Filters" at bounding box center [75, 386] width 58 height 12
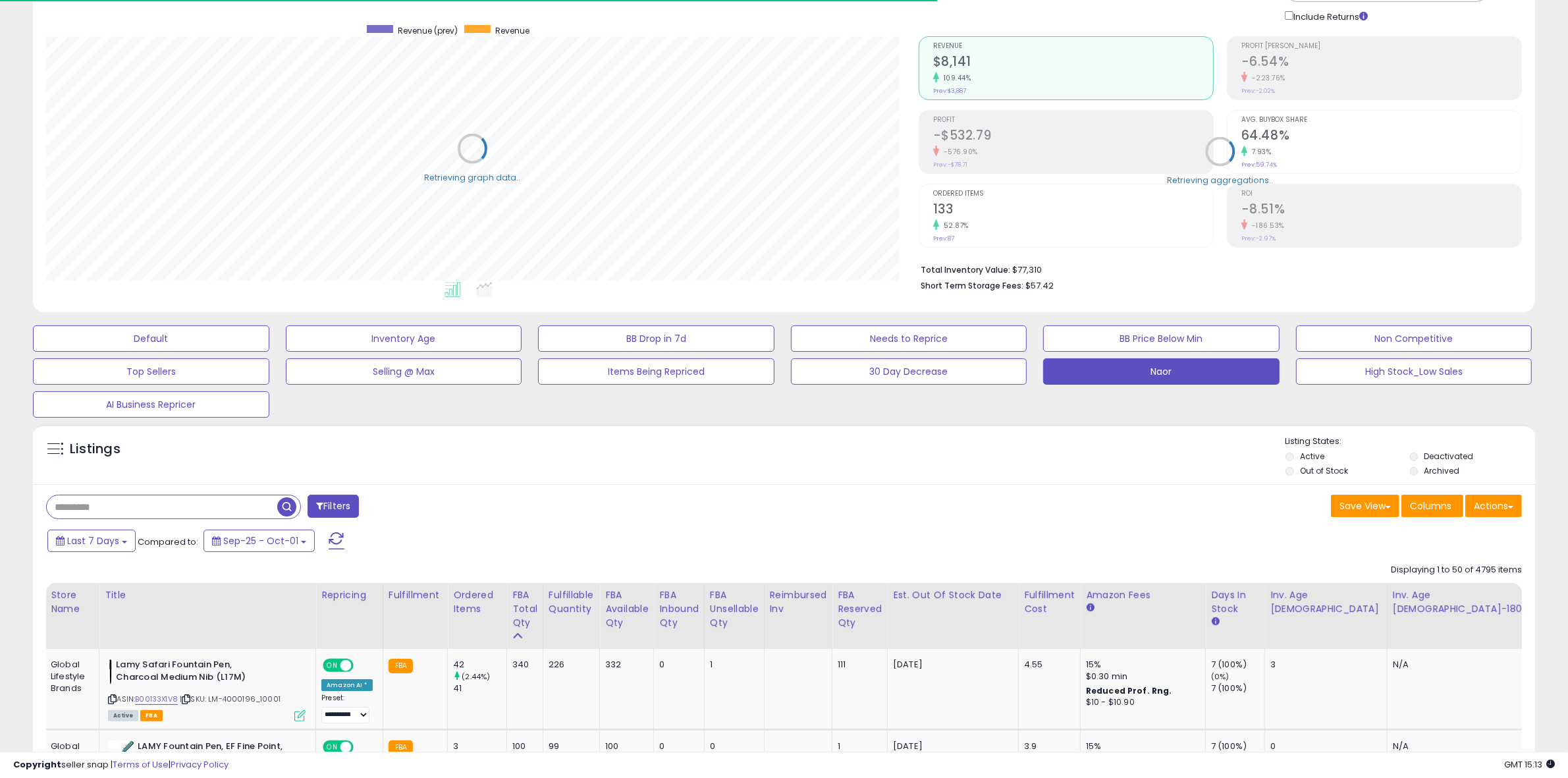
scroll to position [0, 0]
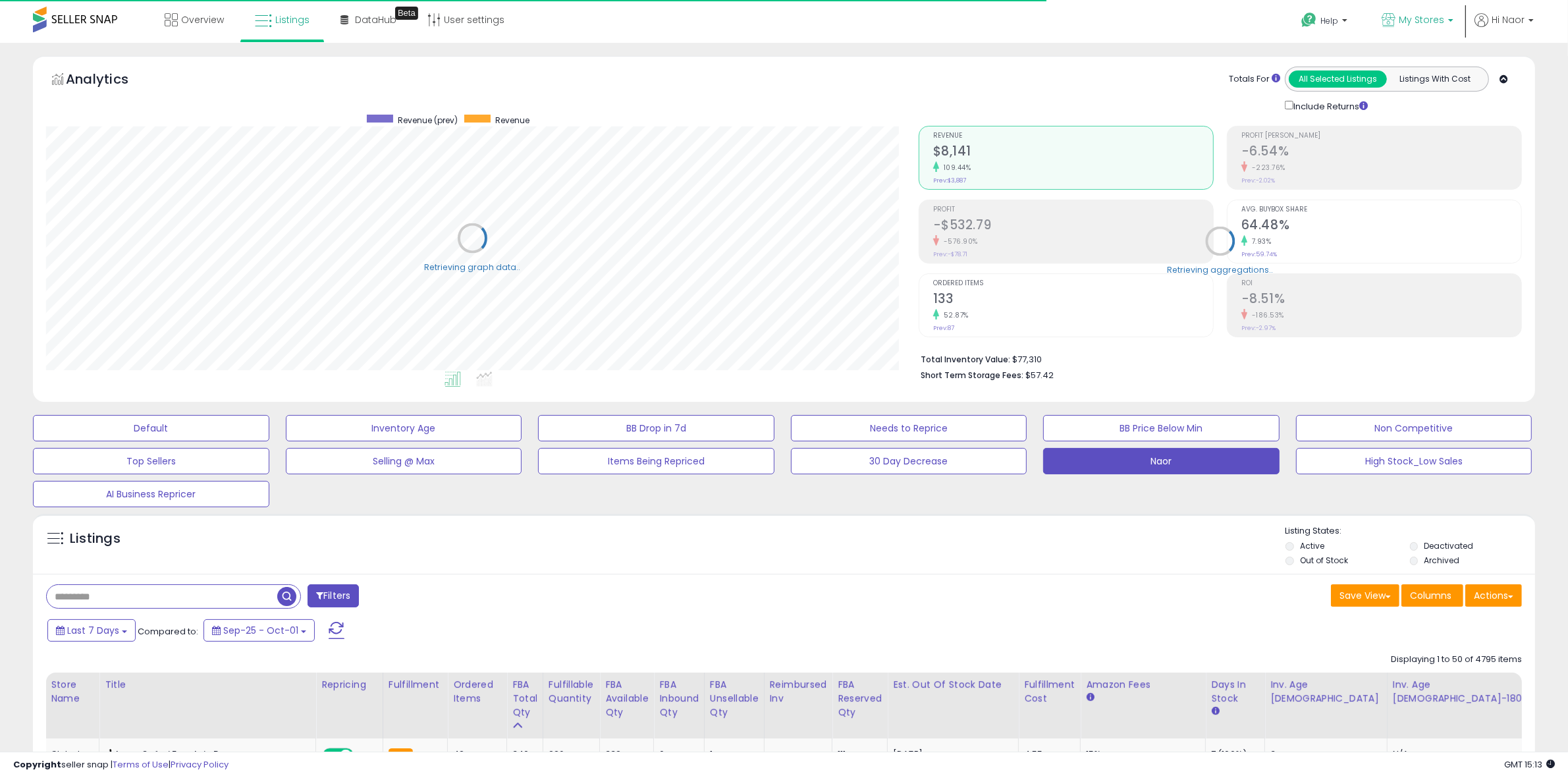
click at [1432, 18] on span "My Stores" at bounding box center [1421, 20] width 45 height 13
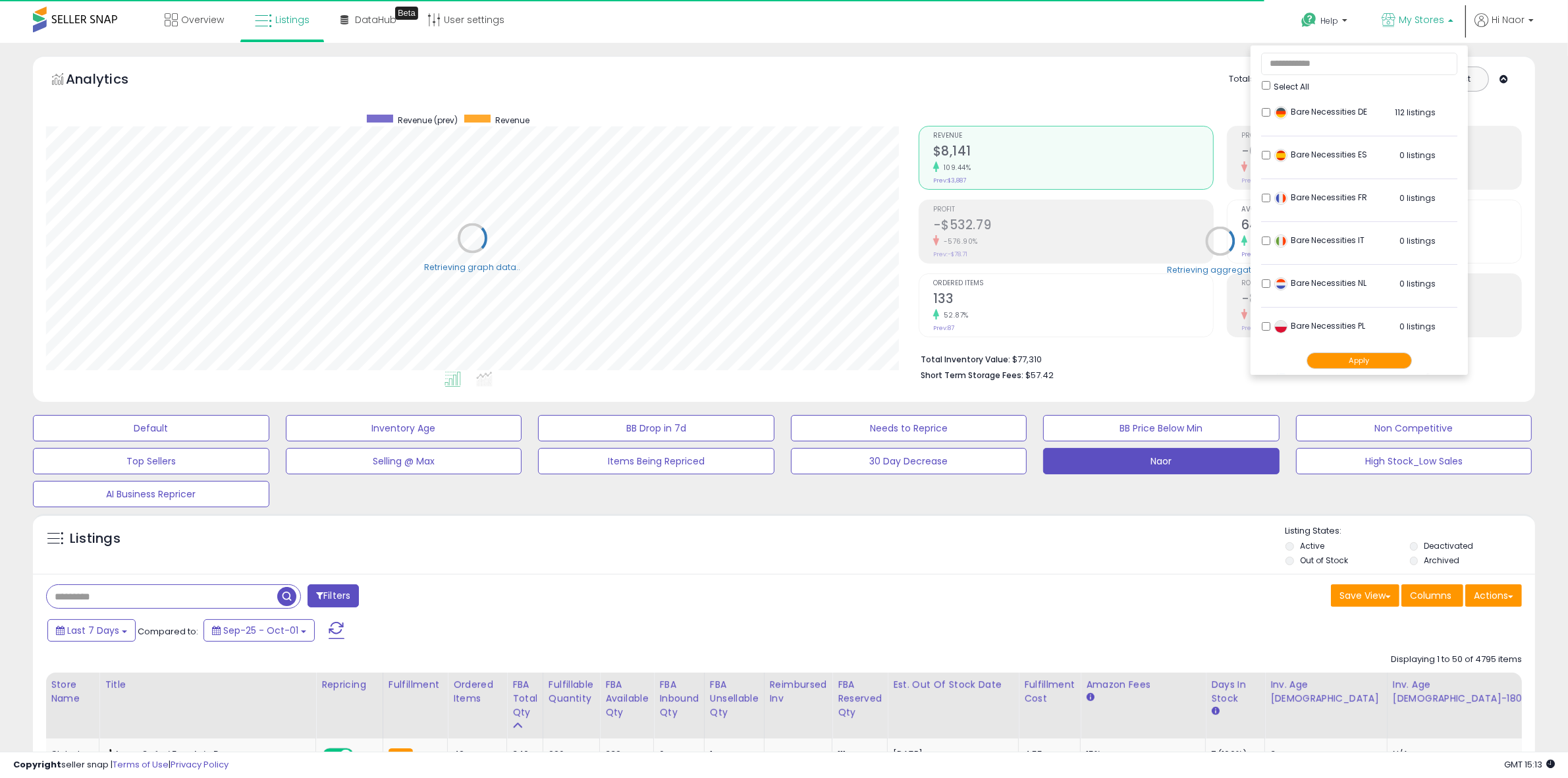
click at [1419, 15] on span "My Stores" at bounding box center [1421, 20] width 45 height 13
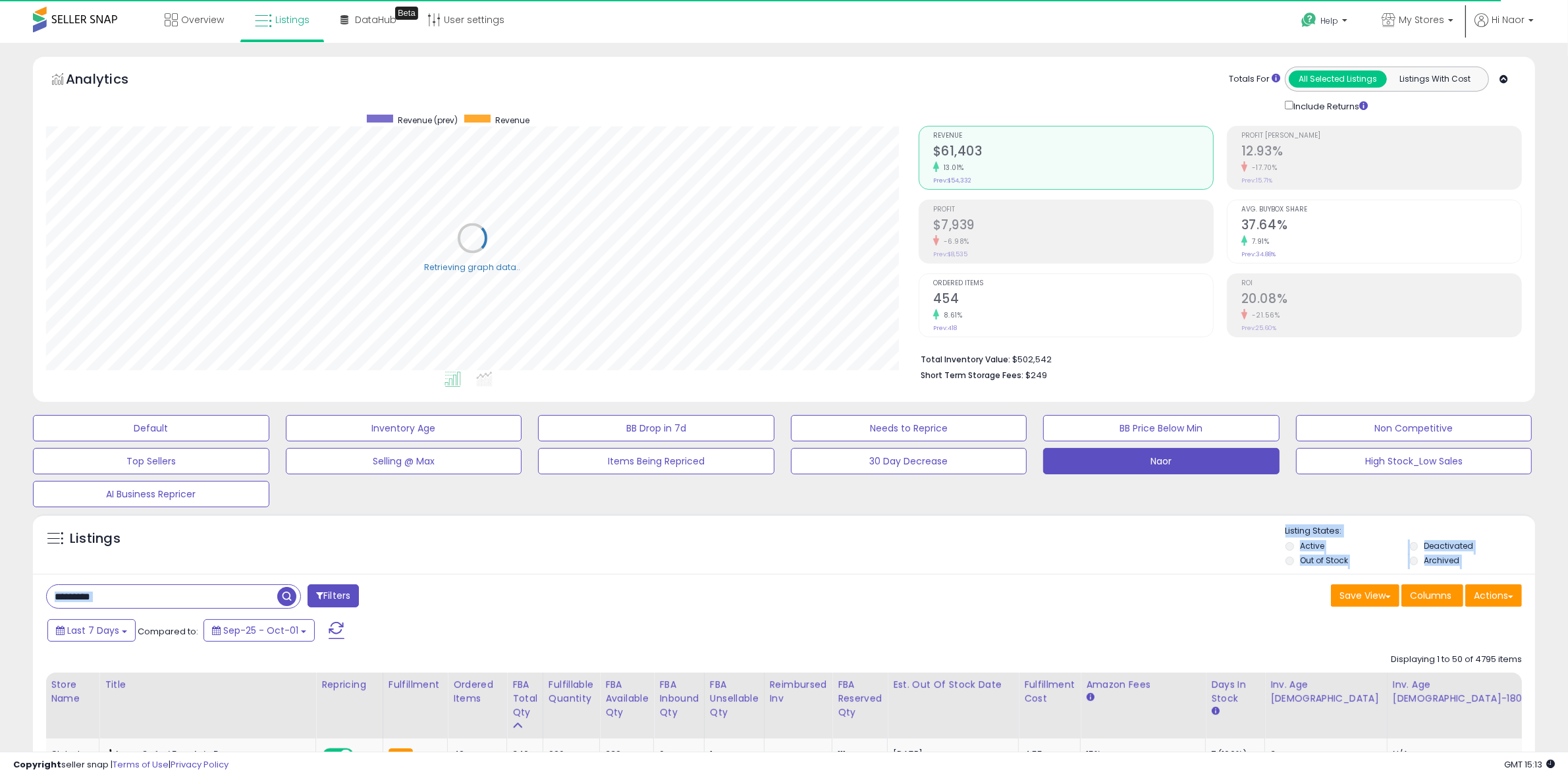
drag, startPoint x: 894, startPoint y: 581, endPoint x: 881, endPoint y: 598, distance: 21.4
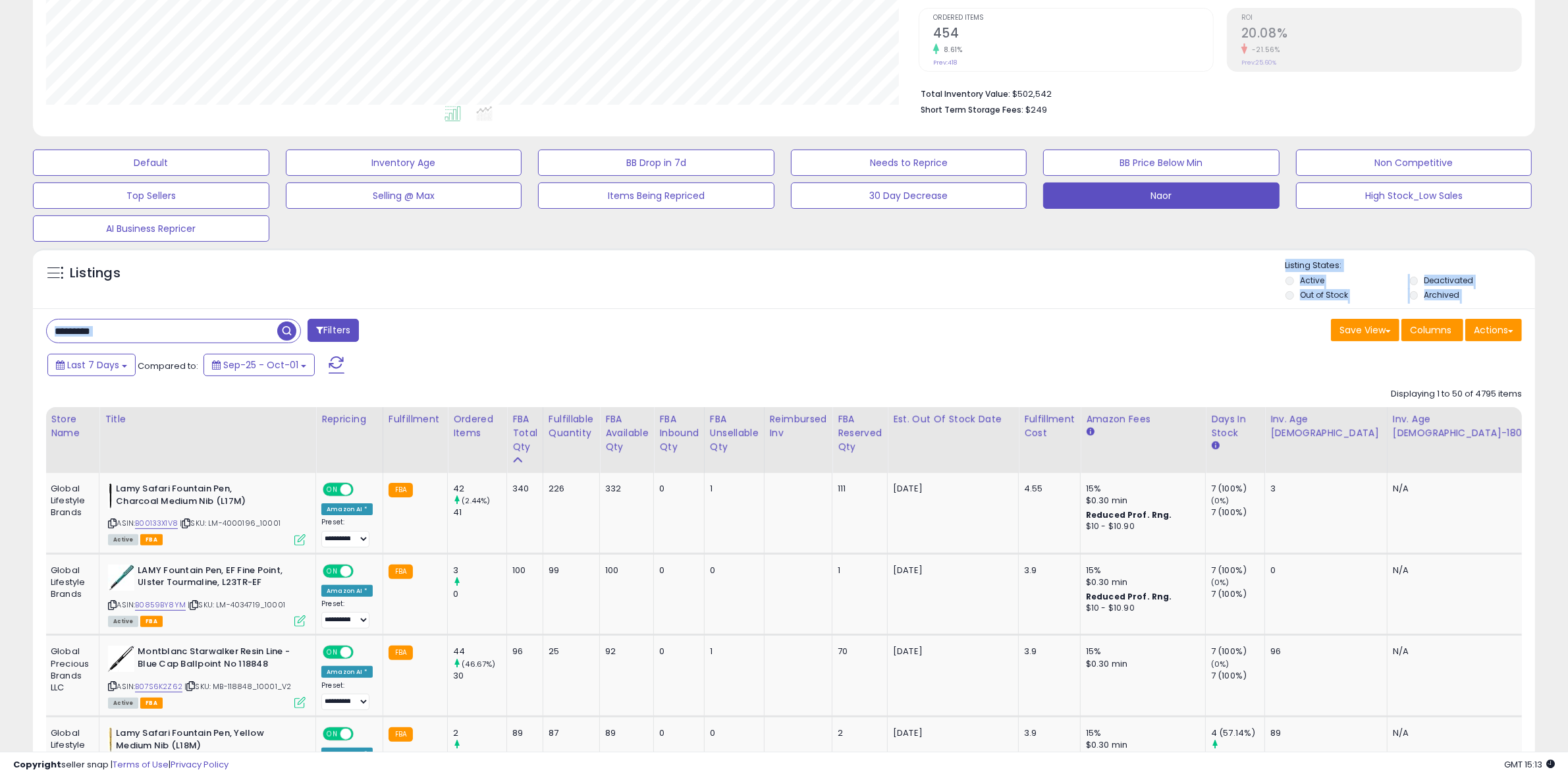
scroll to position [247, 0]
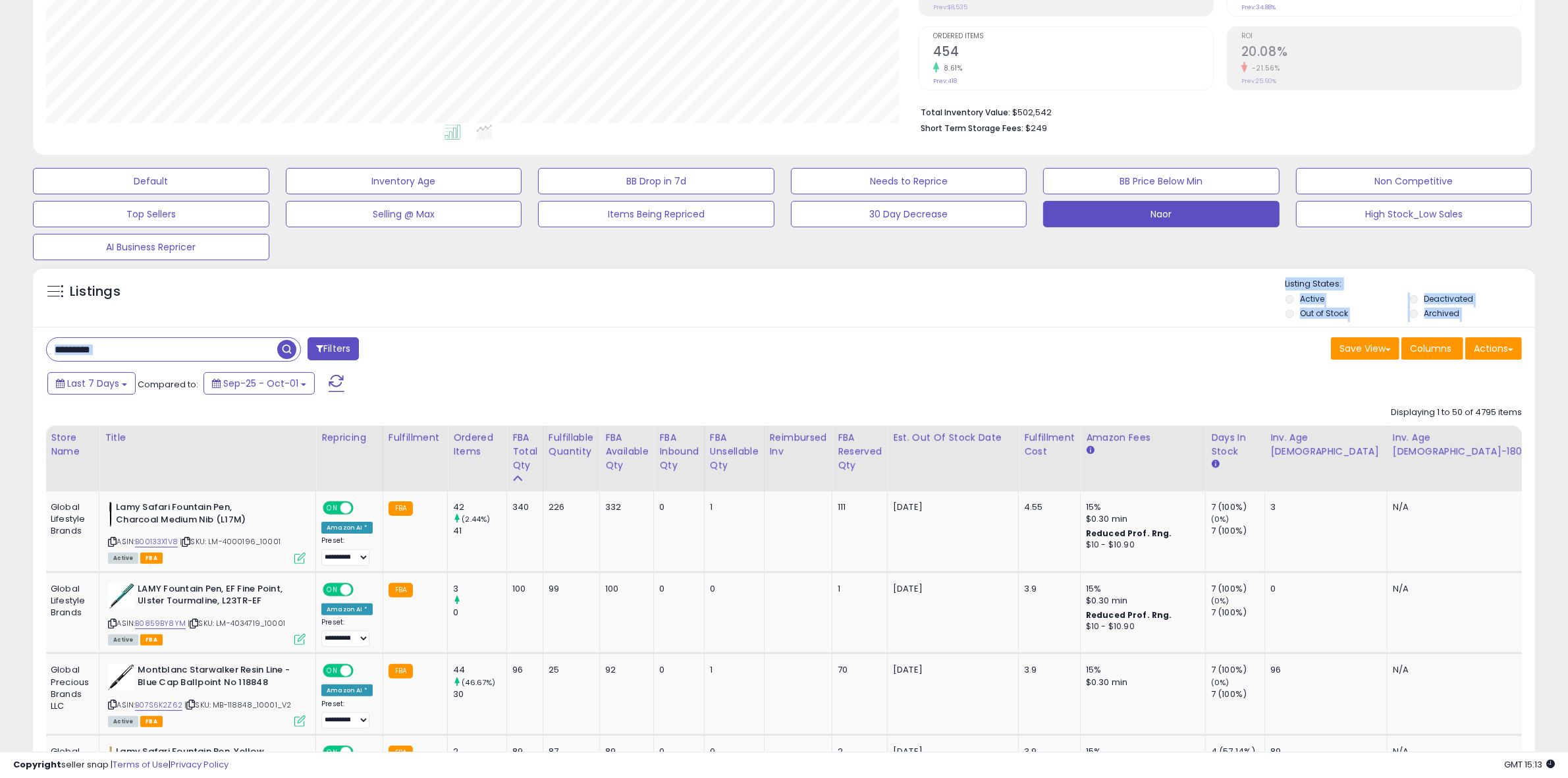
click at [224, 288] on div "Listings" at bounding box center [152, 295] width 230 height 21
click at [102, 394] on button "Last 7 Days" at bounding box center [91, 383] width 88 height 22
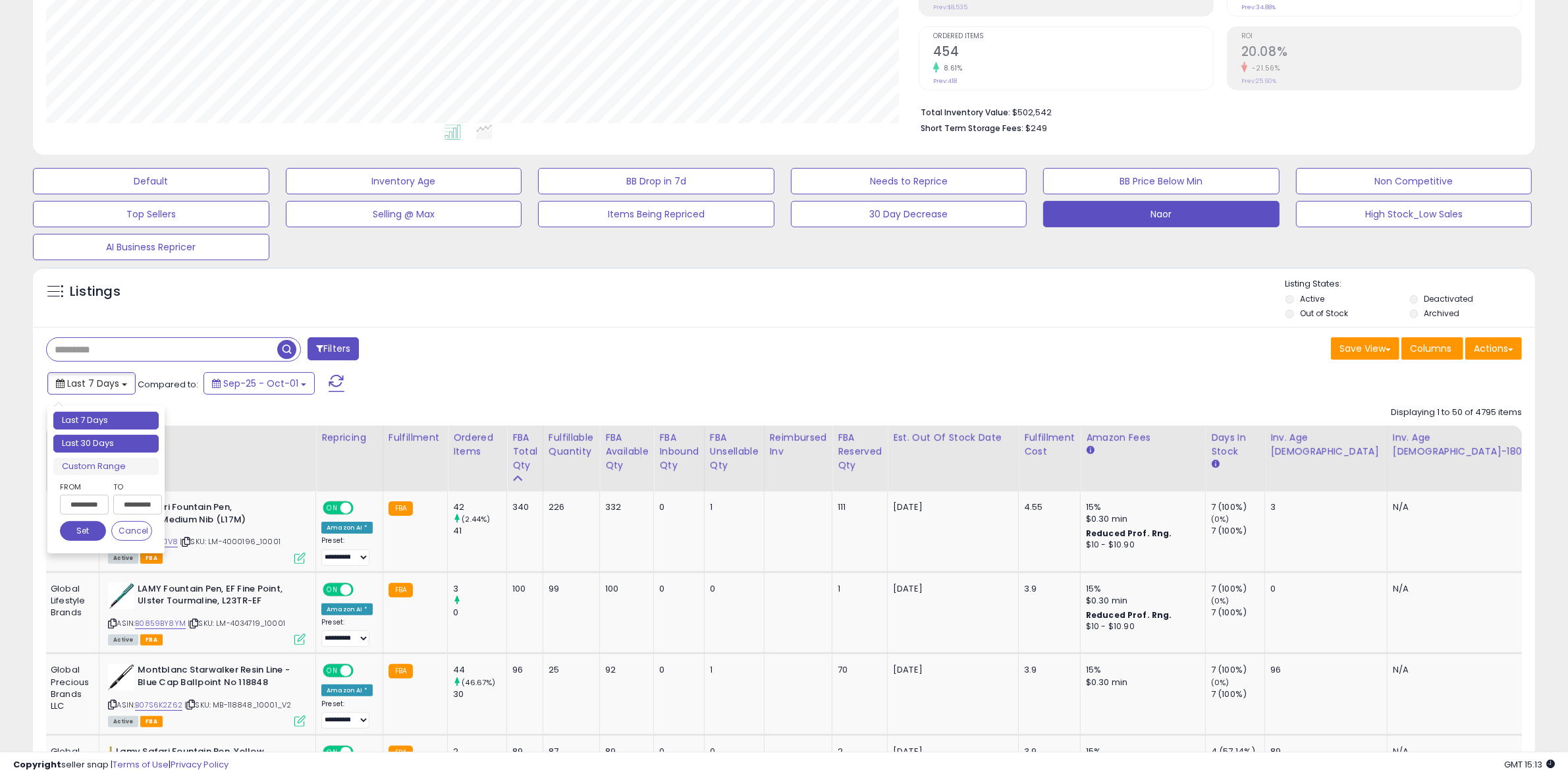
type input "**********"
click at [85, 435] on li "Last 30 Days" at bounding box center [106, 444] width 105 height 18
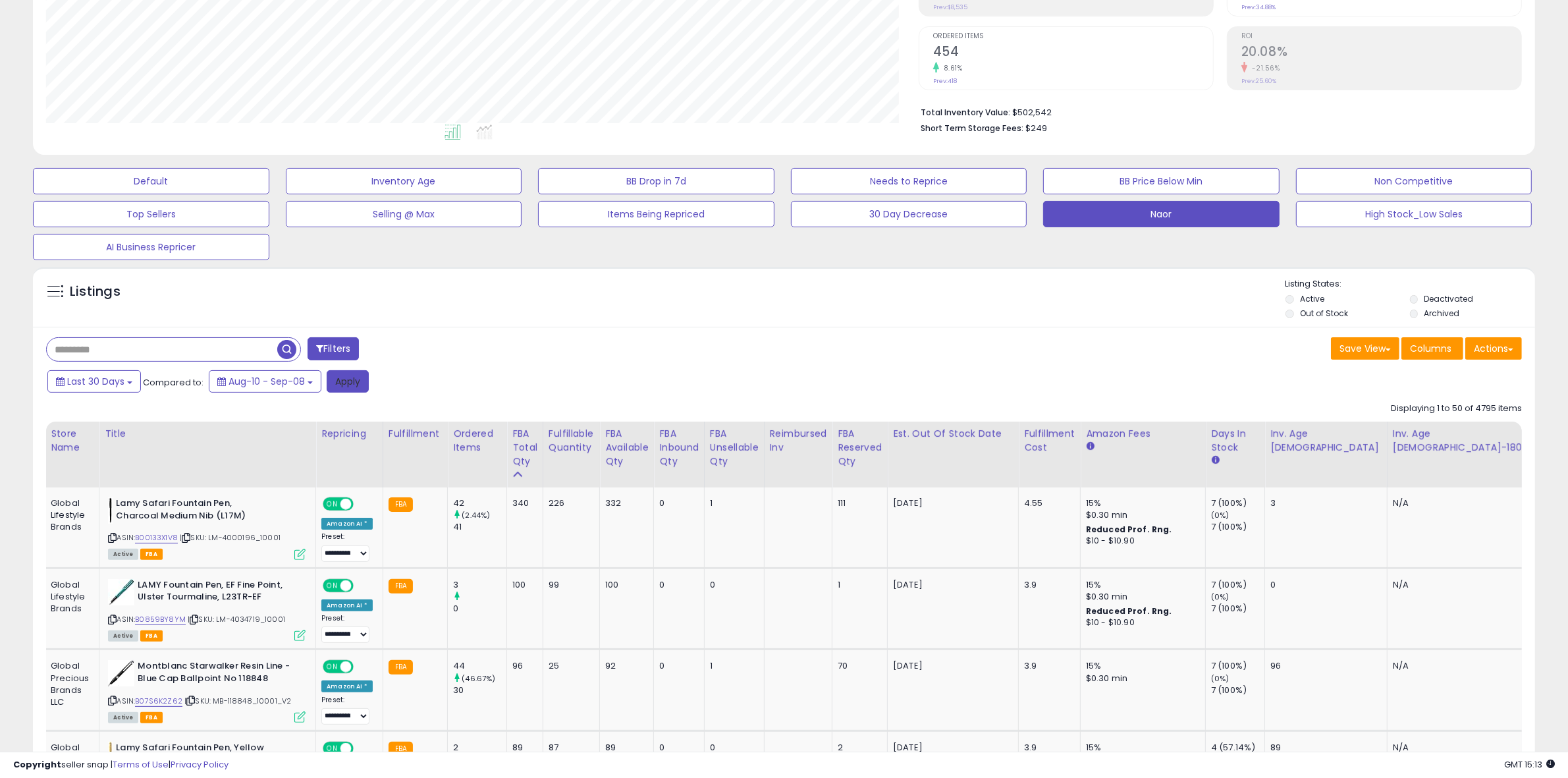
click at [356, 376] on button "Apply" at bounding box center [347, 381] width 42 height 22
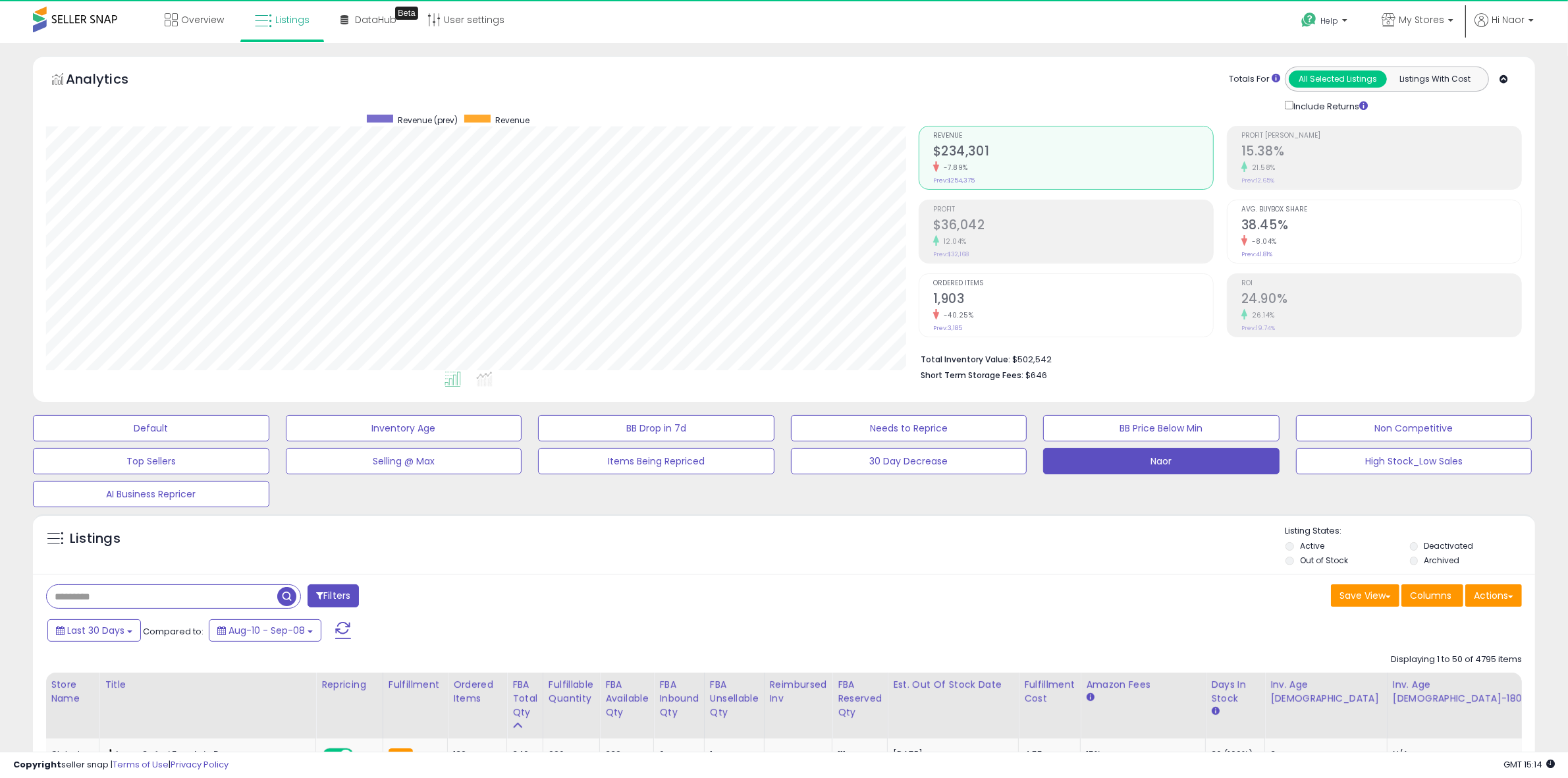
scroll to position [270, 872]
